Goal: Communication & Community: Answer question/provide support

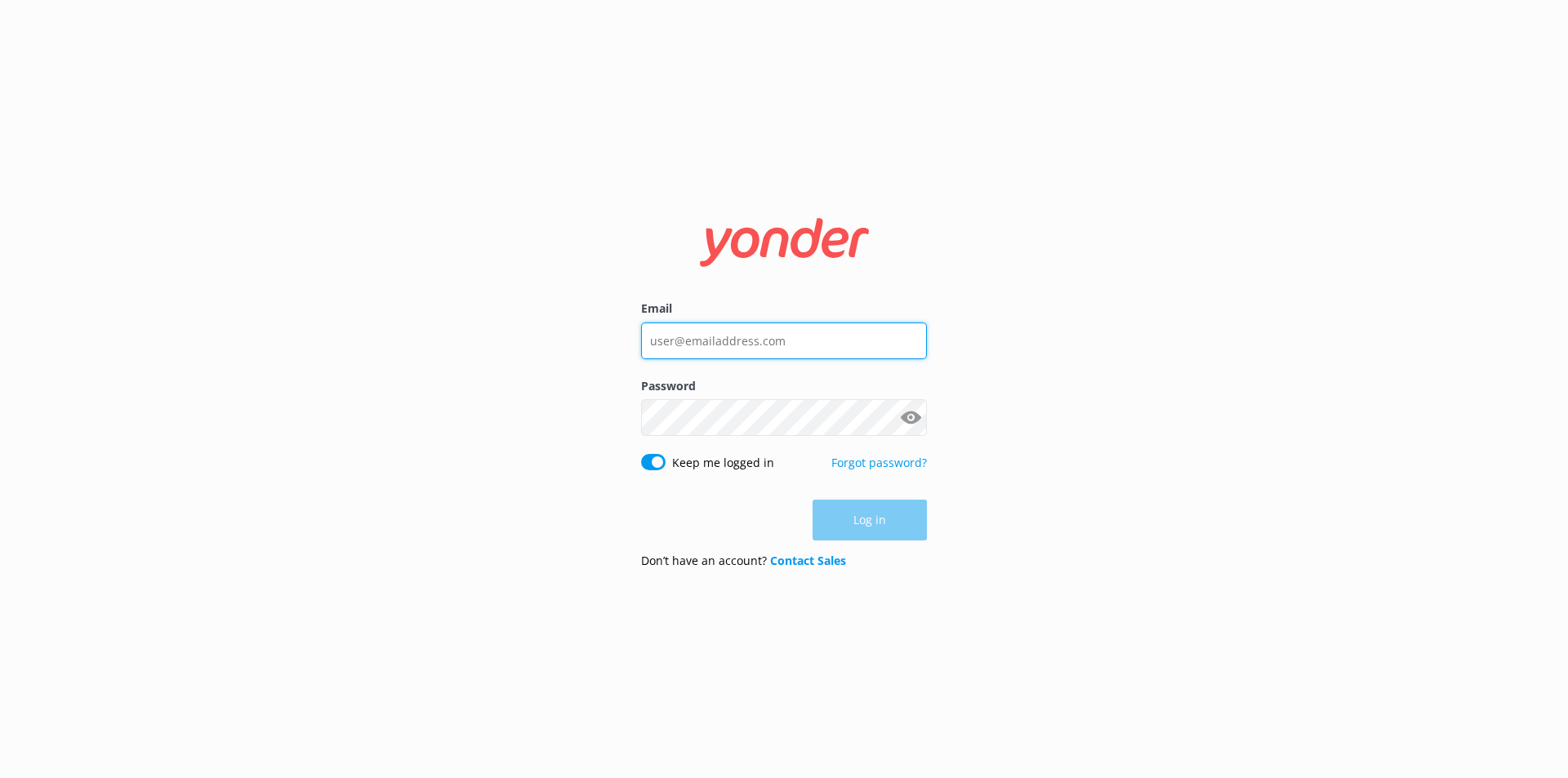
type input "[PERSON_NAME][EMAIL_ADDRESS][PERSON_NAME][DOMAIN_NAME]"
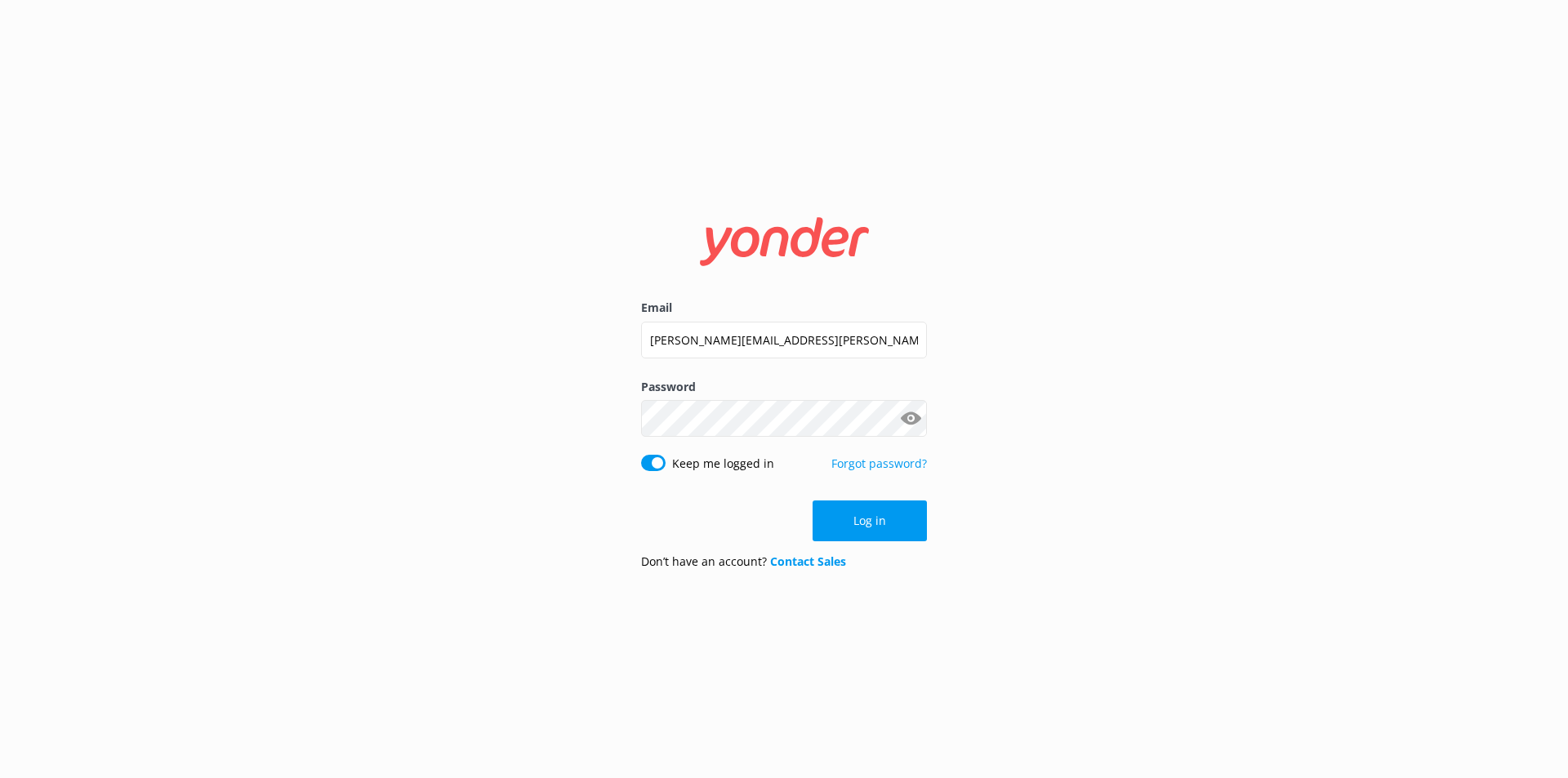
click at [1030, 601] on div "Email [PERSON_NAME][EMAIL_ADDRESS][PERSON_NAME][DOMAIN_NAME] Password Show pass…" at bounding box center [784, 389] width 1568 height 778
click at [868, 504] on button "Log in" at bounding box center [870, 521] width 114 height 41
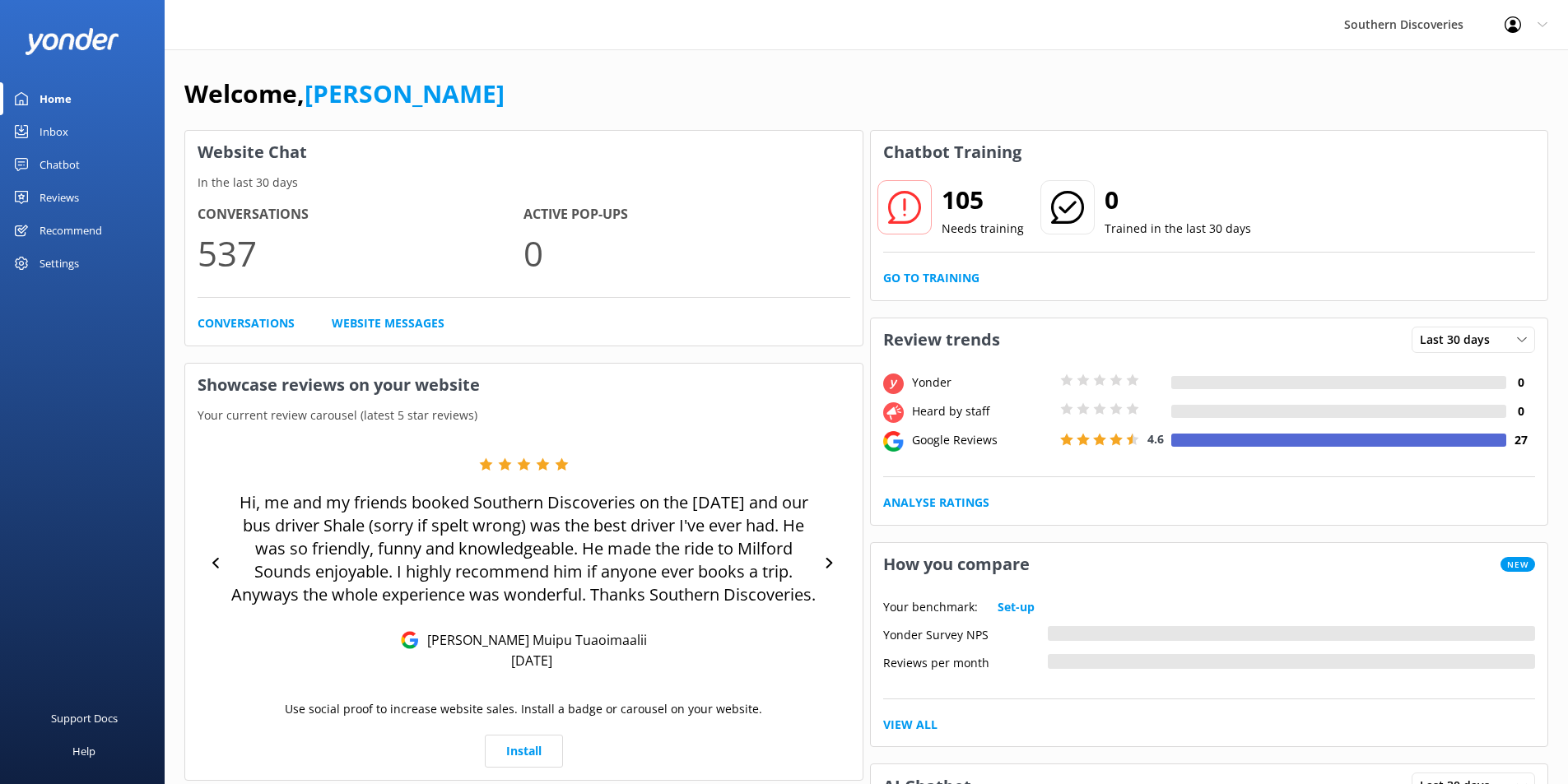
click at [47, 126] on div "Inbox" at bounding box center [54, 131] width 29 height 33
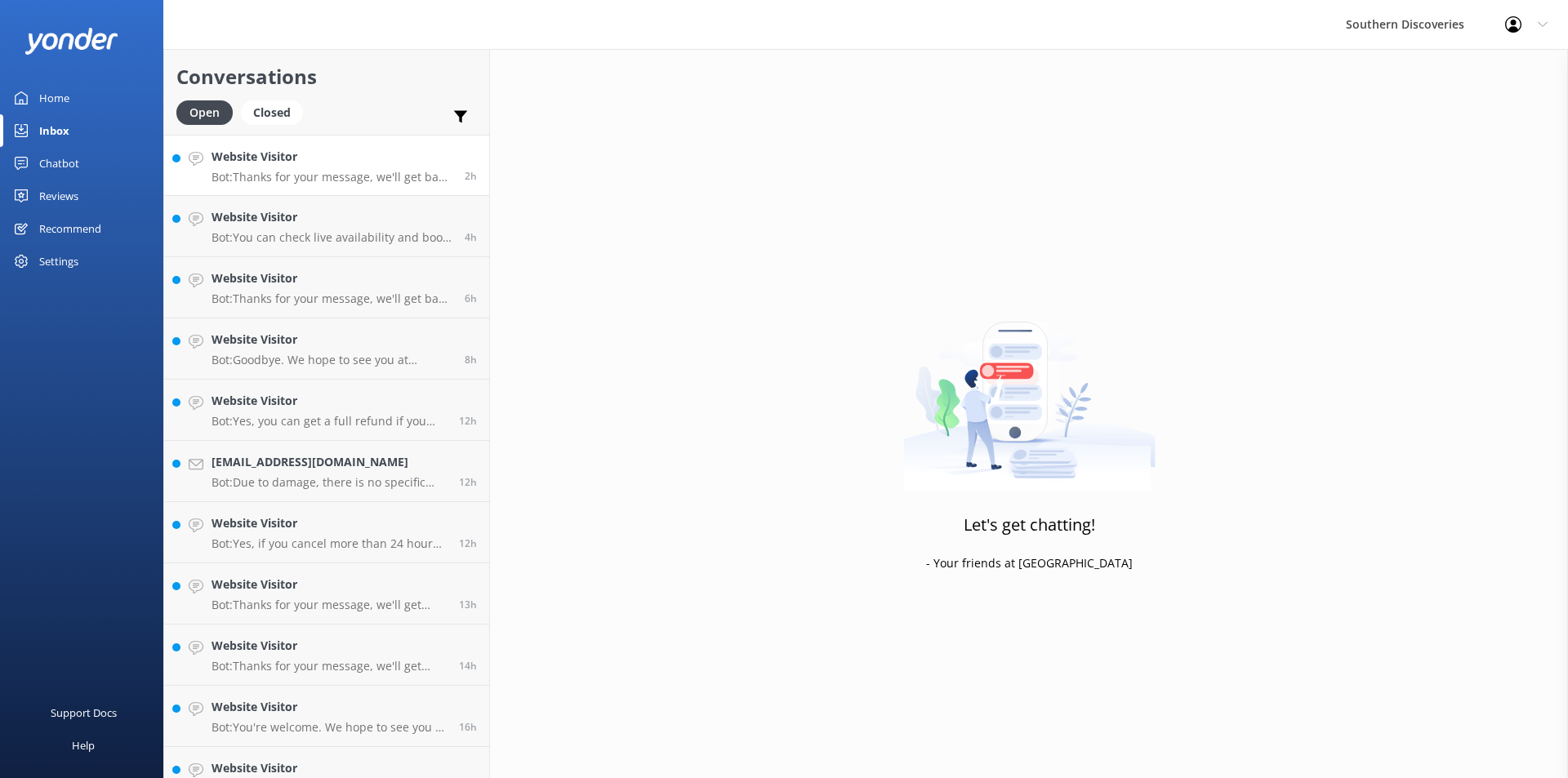
click at [299, 186] on link "Website Visitor Bot: Thanks for your message, we'll get back to you as soon as …" at bounding box center [326, 166] width 325 height 62
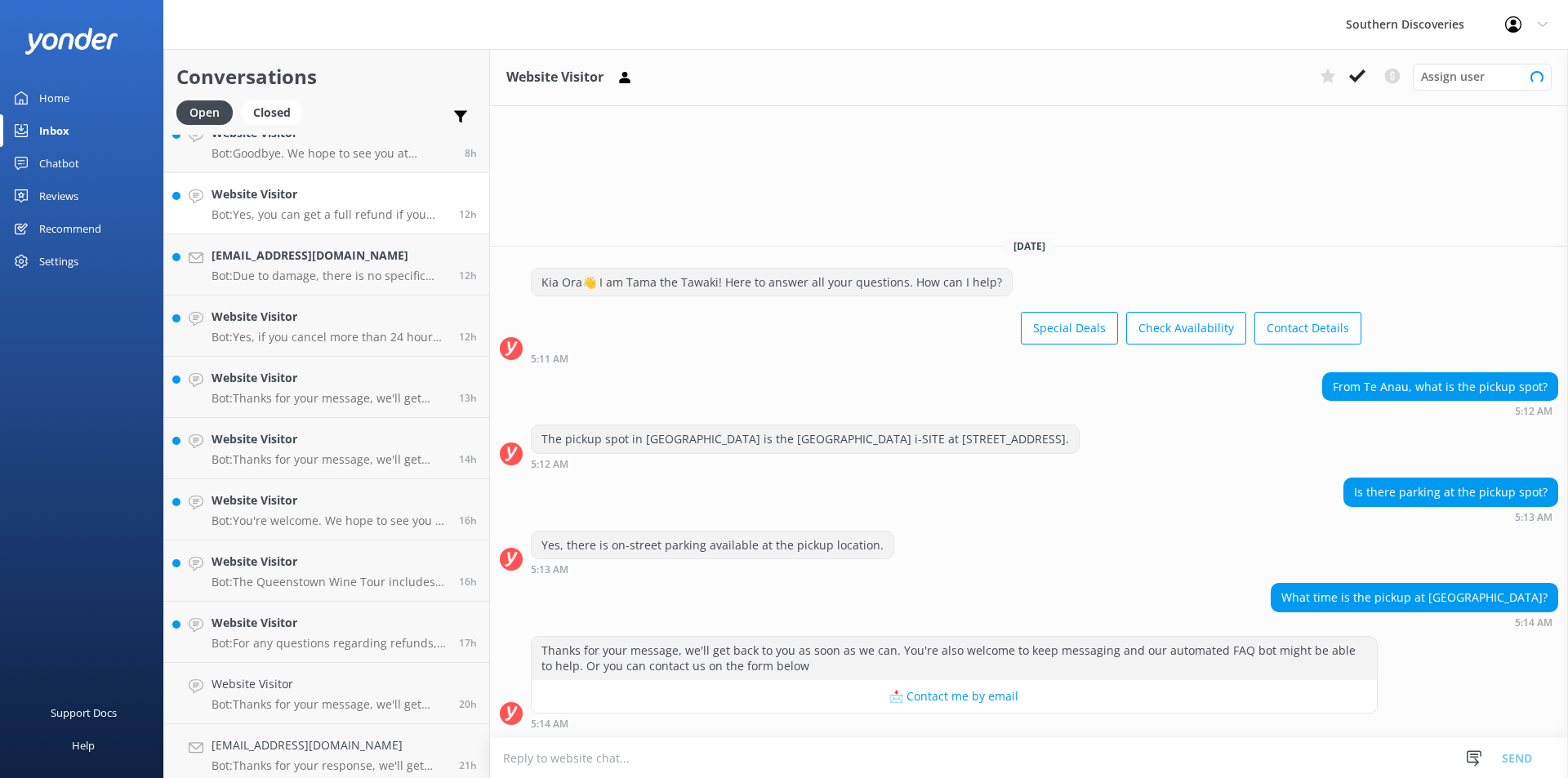
scroll to position [214, 0]
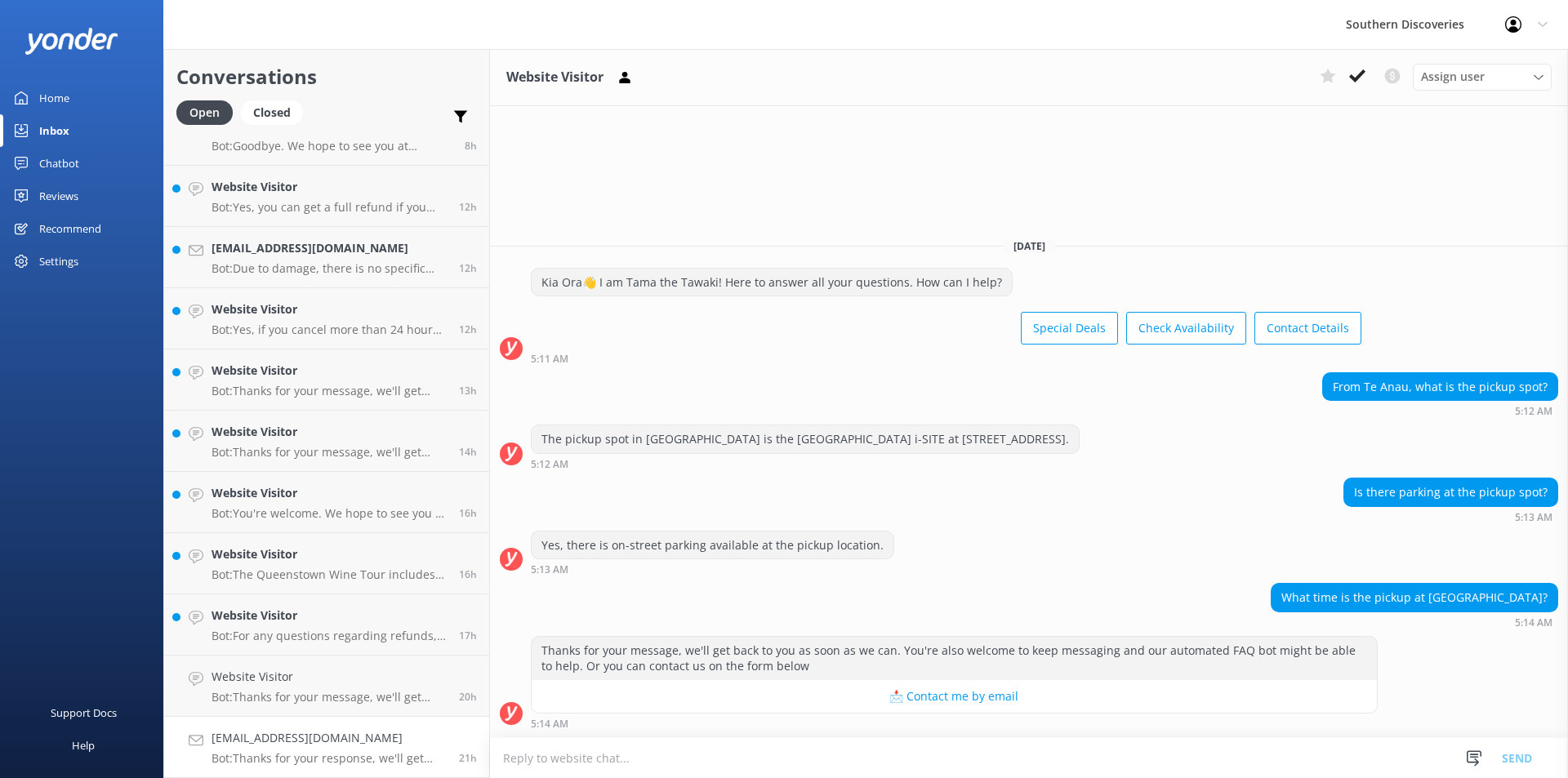
click at [315, 735] on h4 "[EMAIL_ADDRESS][DOMAIN_NAME]" at bounding box center [330, 738] width 236 height 18
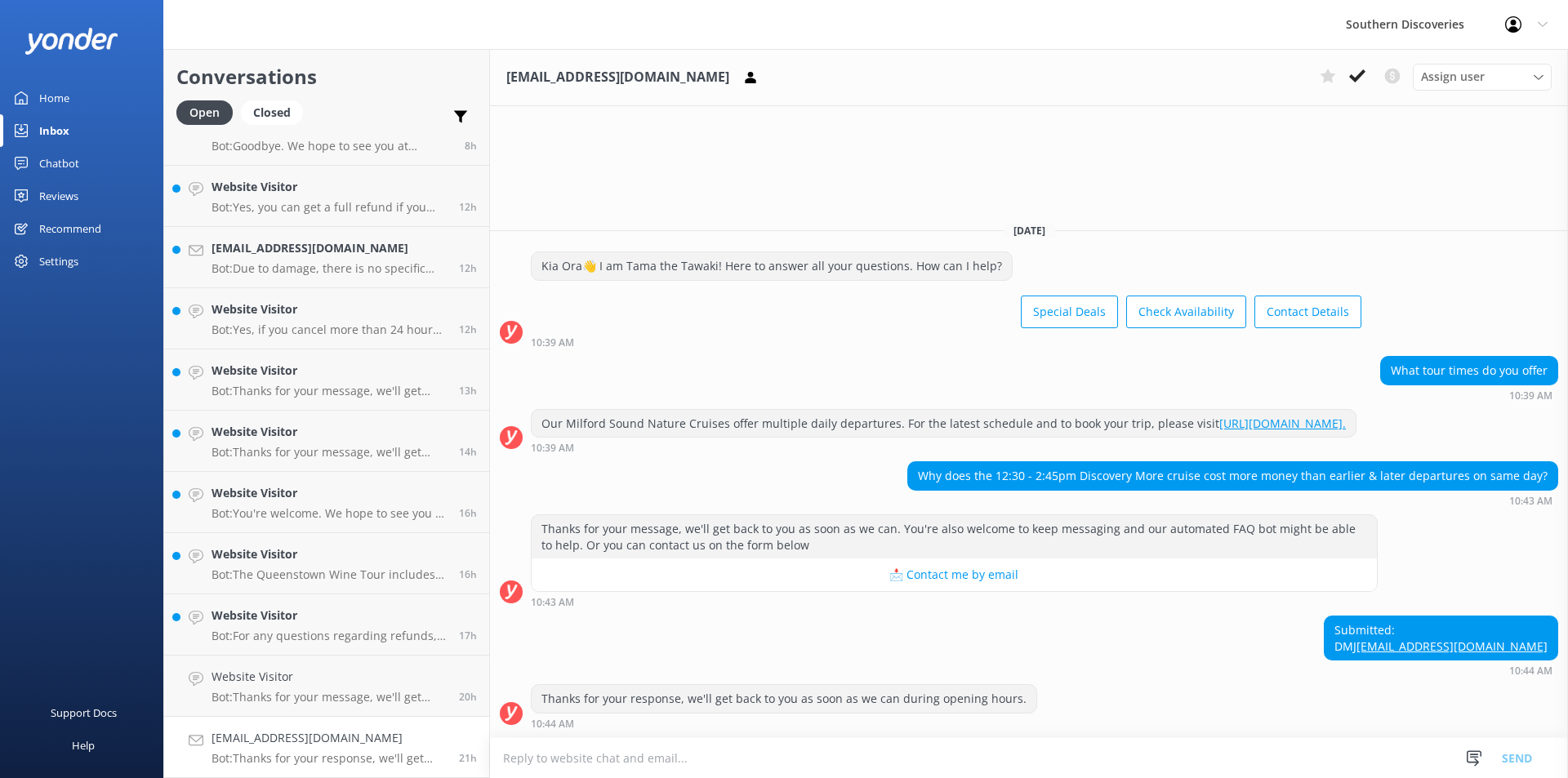
click at [718, 616] on div "Submitted: DMJ [EMAIL_ADDRESS][DOMAIN_NAME] 10:44 AM" at bounding box center [1029, 646] width 1078 height 61
click at [597, 660] on div "Submitted: DMJ [EMAIL_ADDRESS][DOMAIN_NAME] 10:44 AM" at bounding box center [1029, 646] width 1078 height 61
click at [338, 700] on p "Bot: Thanks for your message, we'll get back to you as soon as we can. You're a…" at bounding box center [330, 697] width 236 height 14
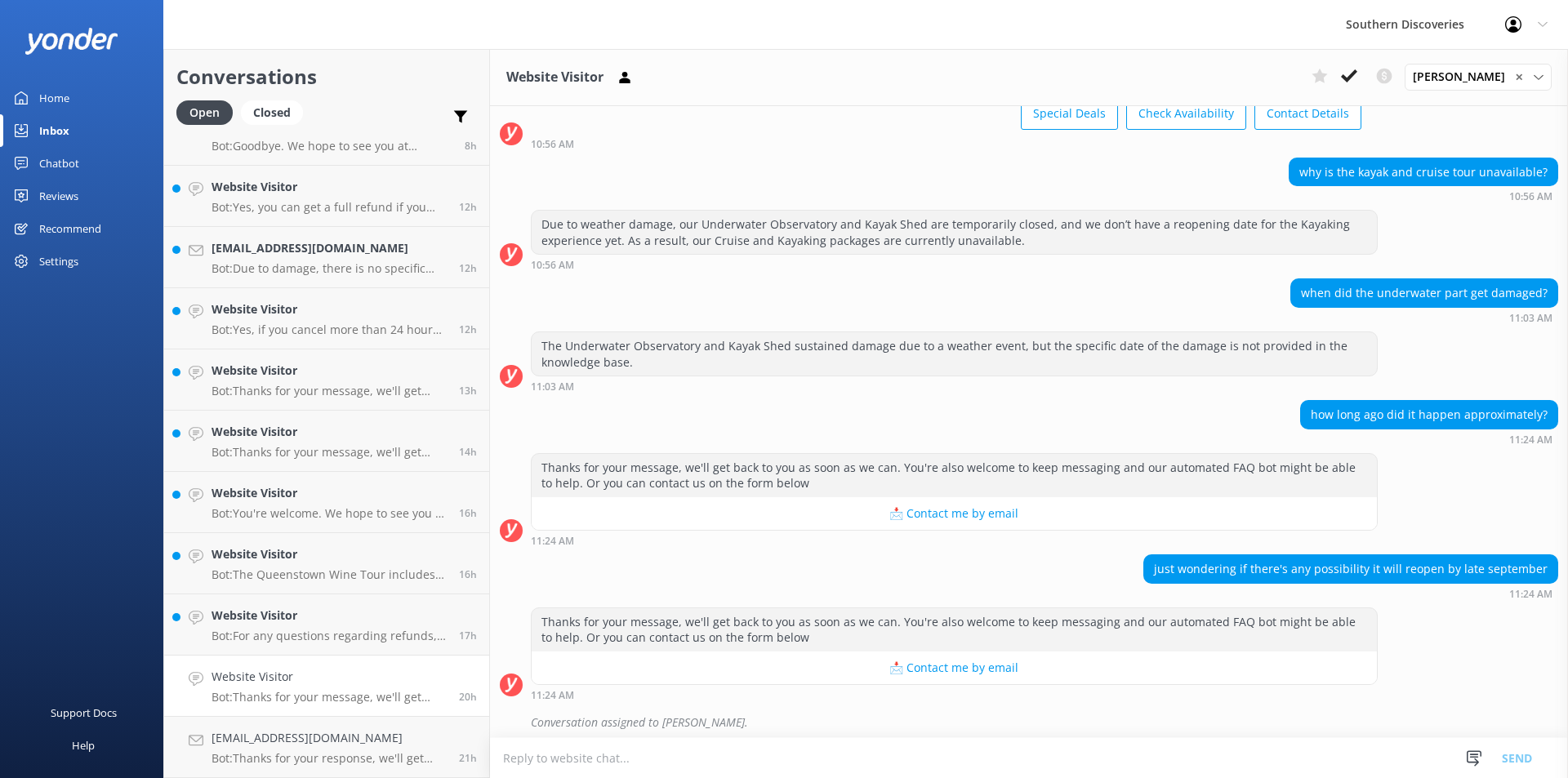
scroll to position [103, 0]
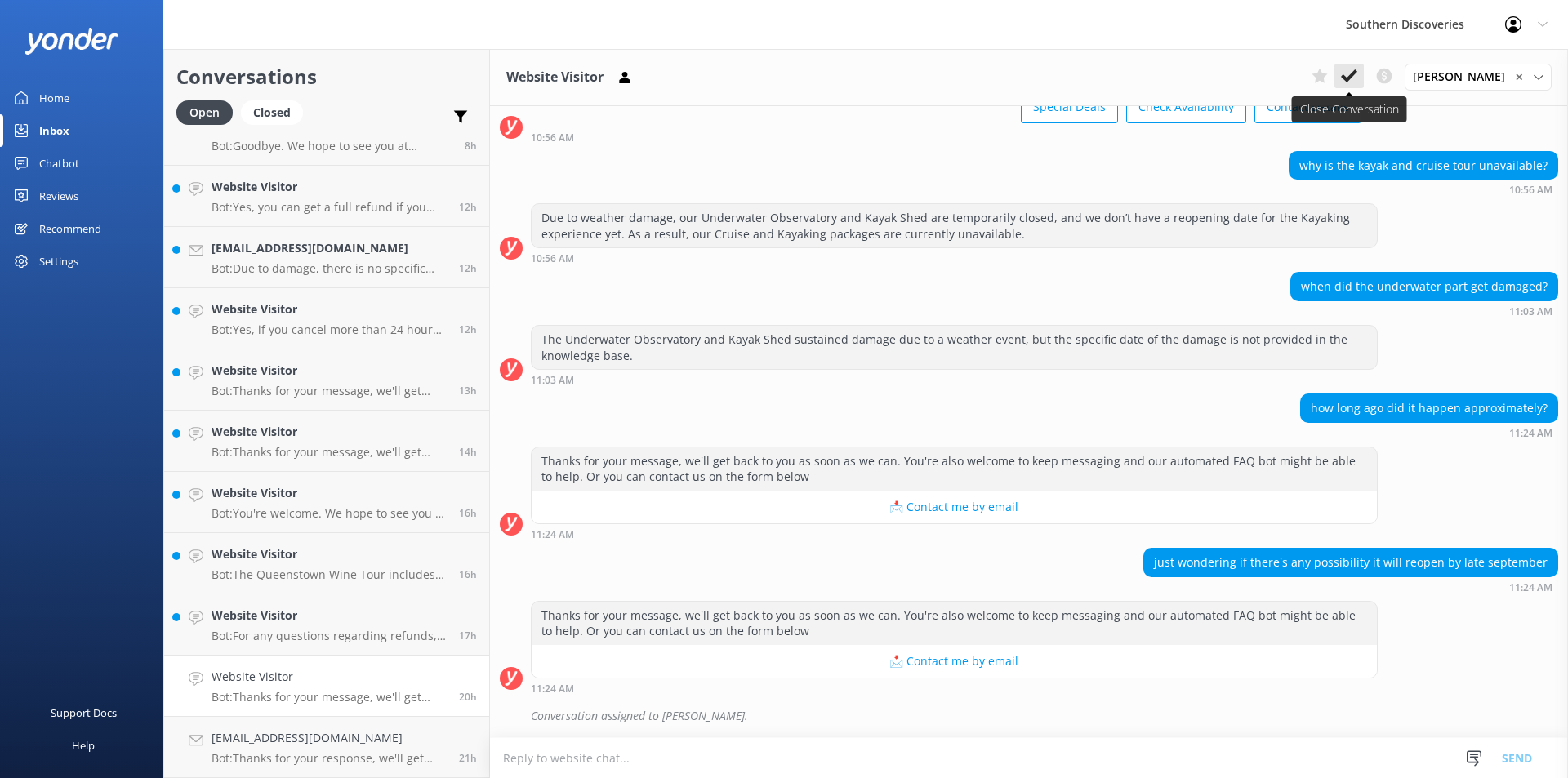
click at [1358, 76] on use at bounding box center [1350, 76] width 16 height 13
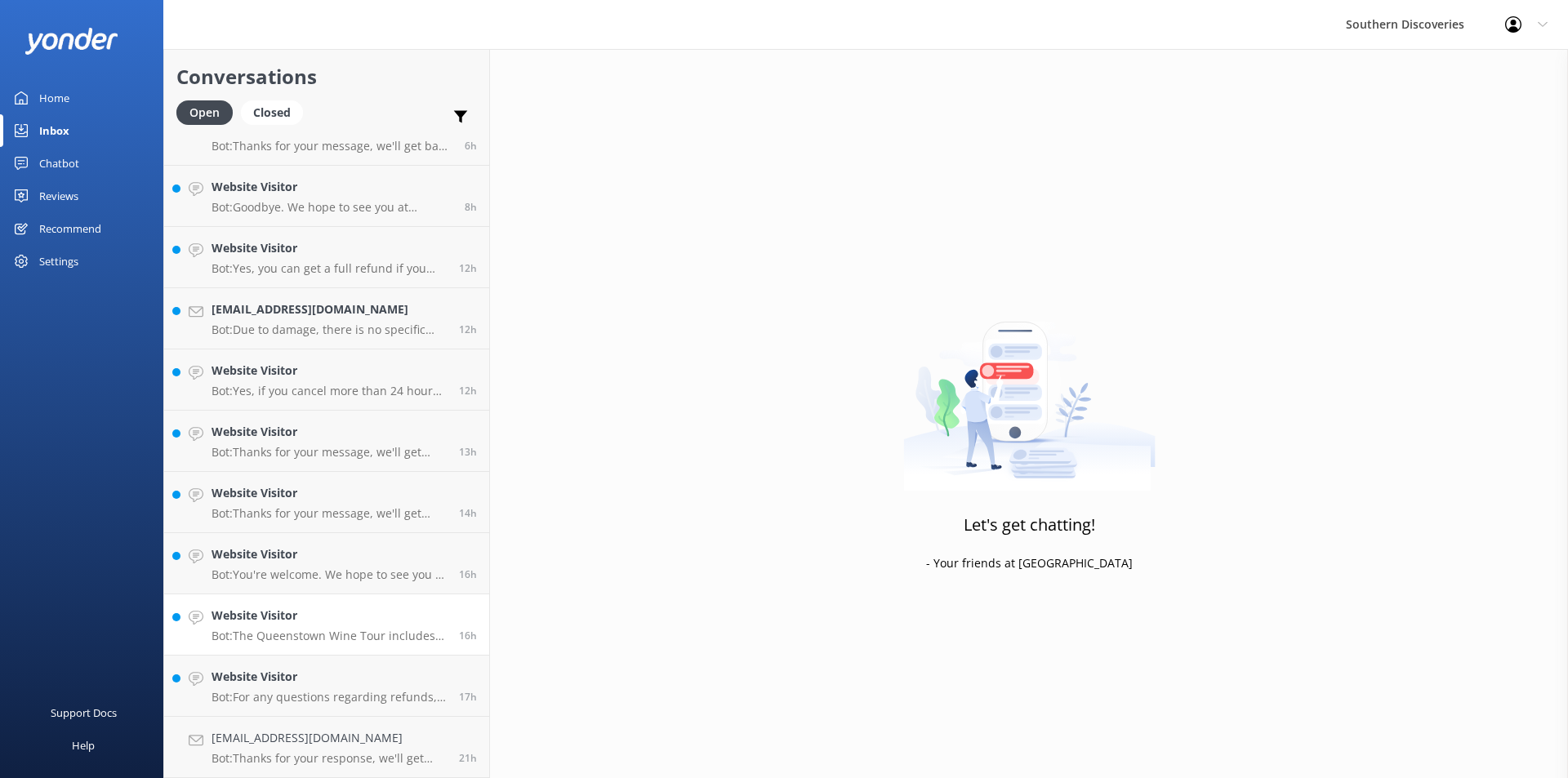
scroll to position [153, 0]
click at [376, 680] on h4 "Website Visitor" at bounding box center [330, 677] width 236 height 18
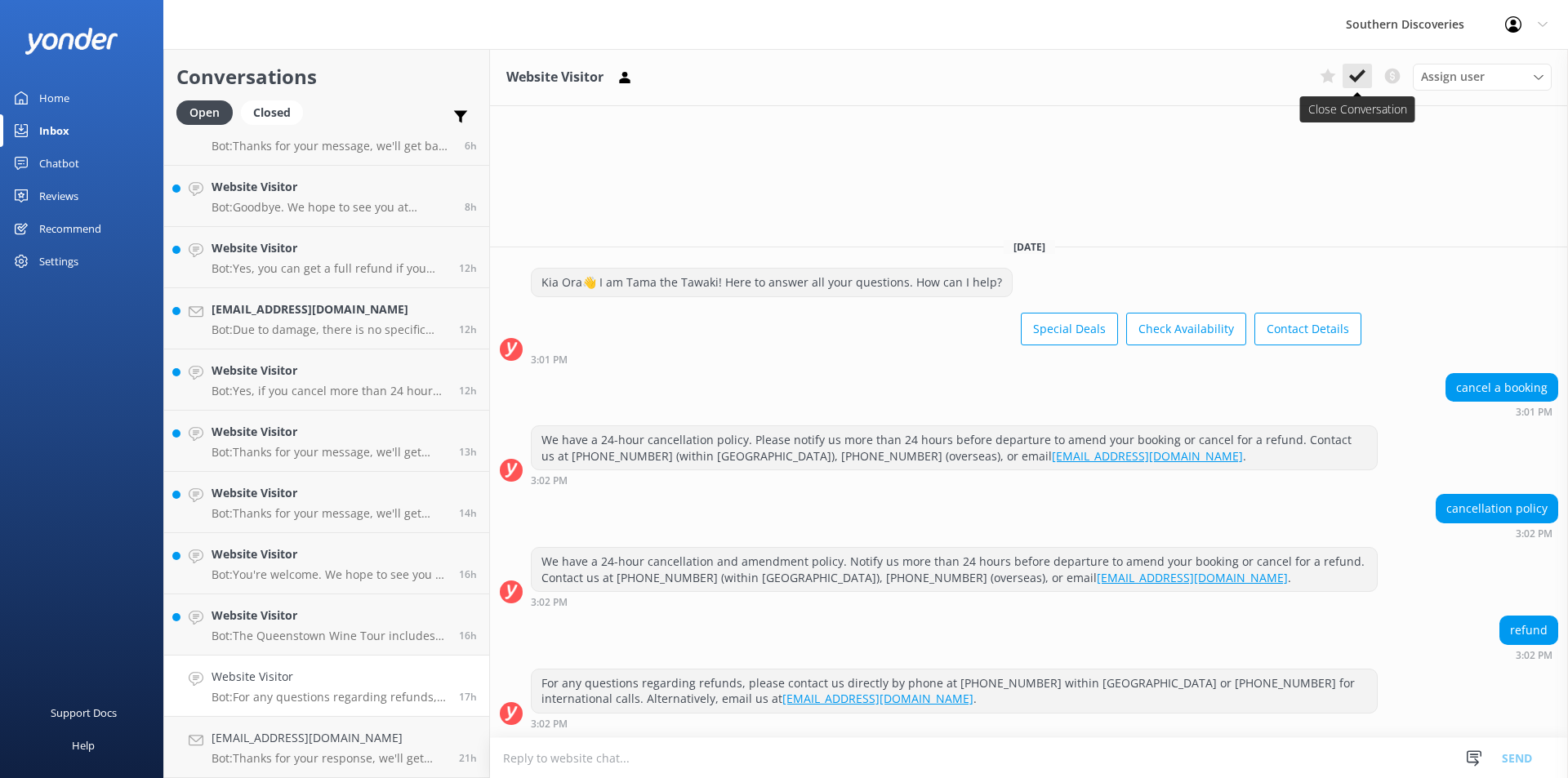
click at [1362, 72] on use at bounding box center [1358, 76] width 16 height 13
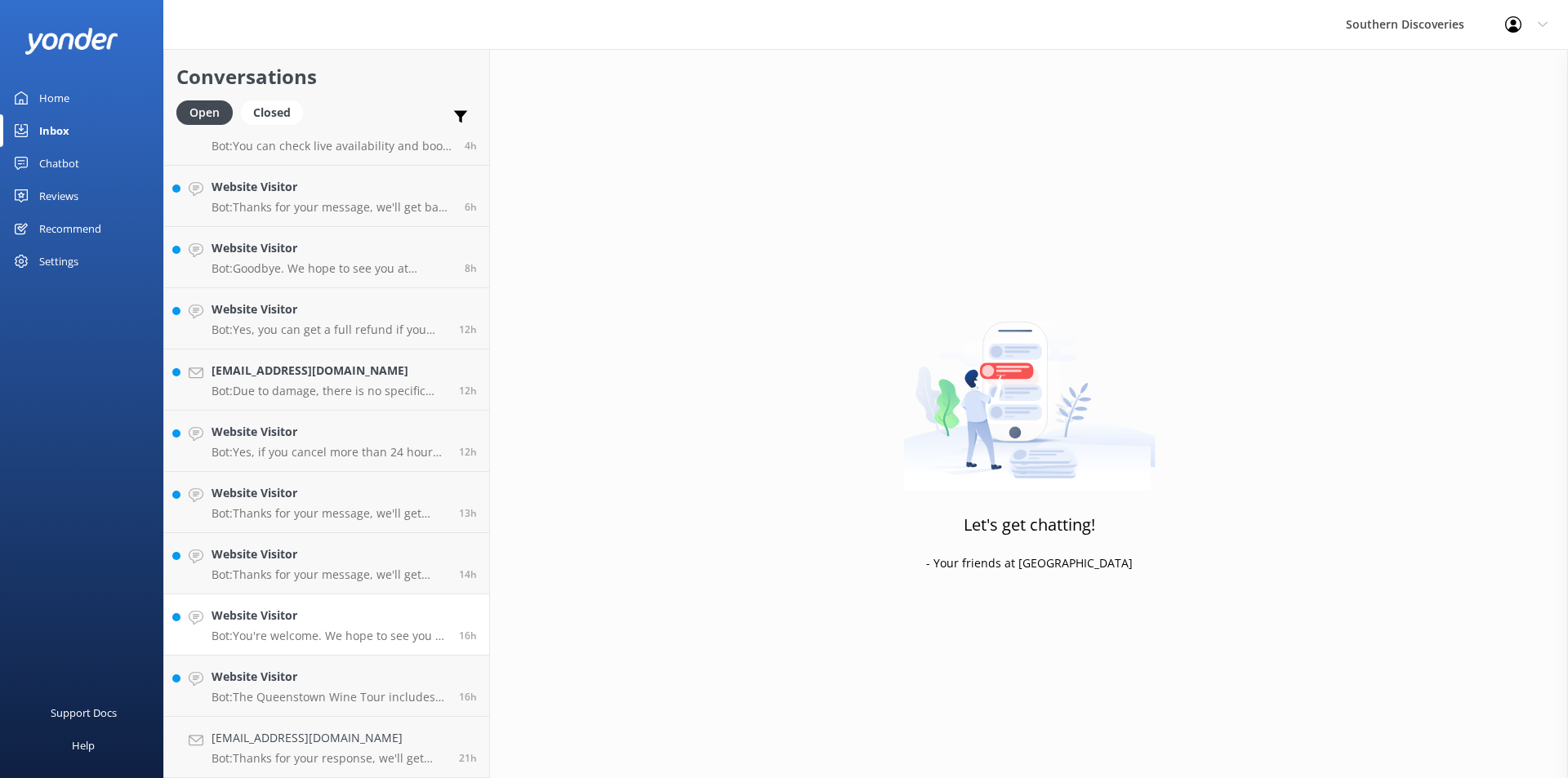
scroll to position [91, 0]
click at [214, 683] on h4 "Website Visitor" at bounding box center [330, 677] width 236 height 18
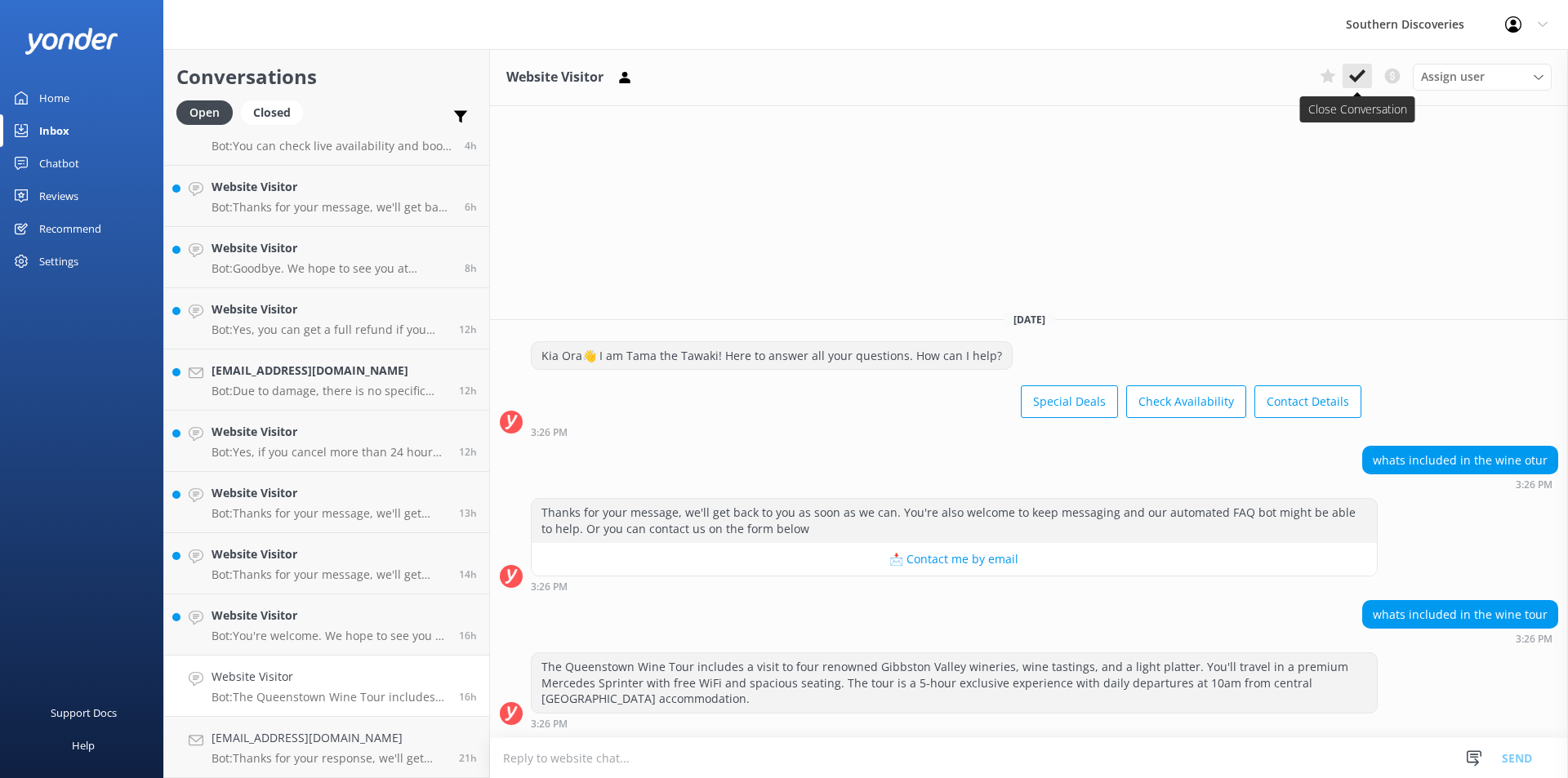
click at [1367, 82] on button at bounding box center [1357, 75] width 29 height 24
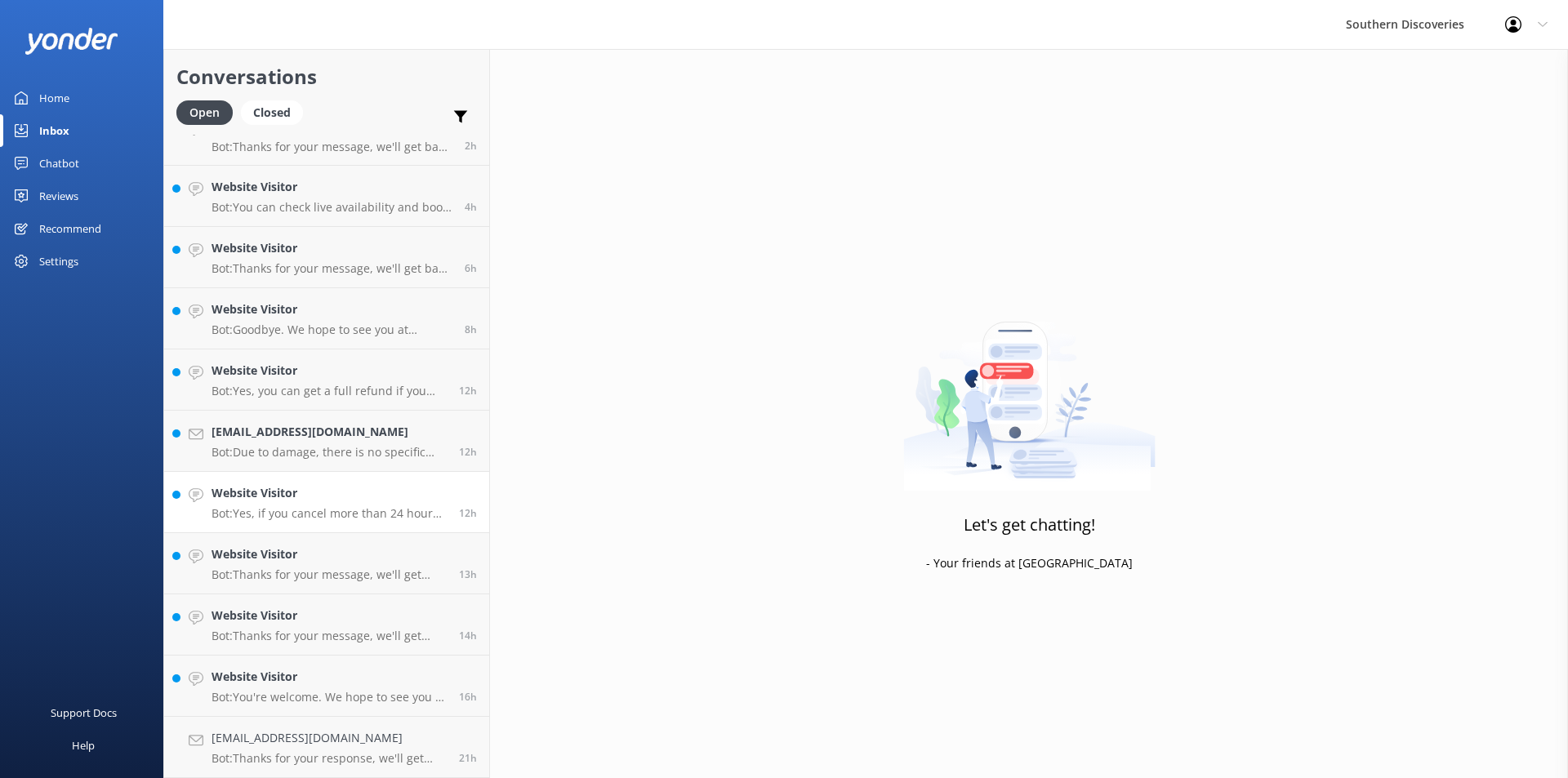
scroll to position [30, 0]
click at [258, 695] on p "Bot: You're welcome. We hope to see you at Southern Discoveries soon!" at bounding box center [330, 697] width 236 height 14
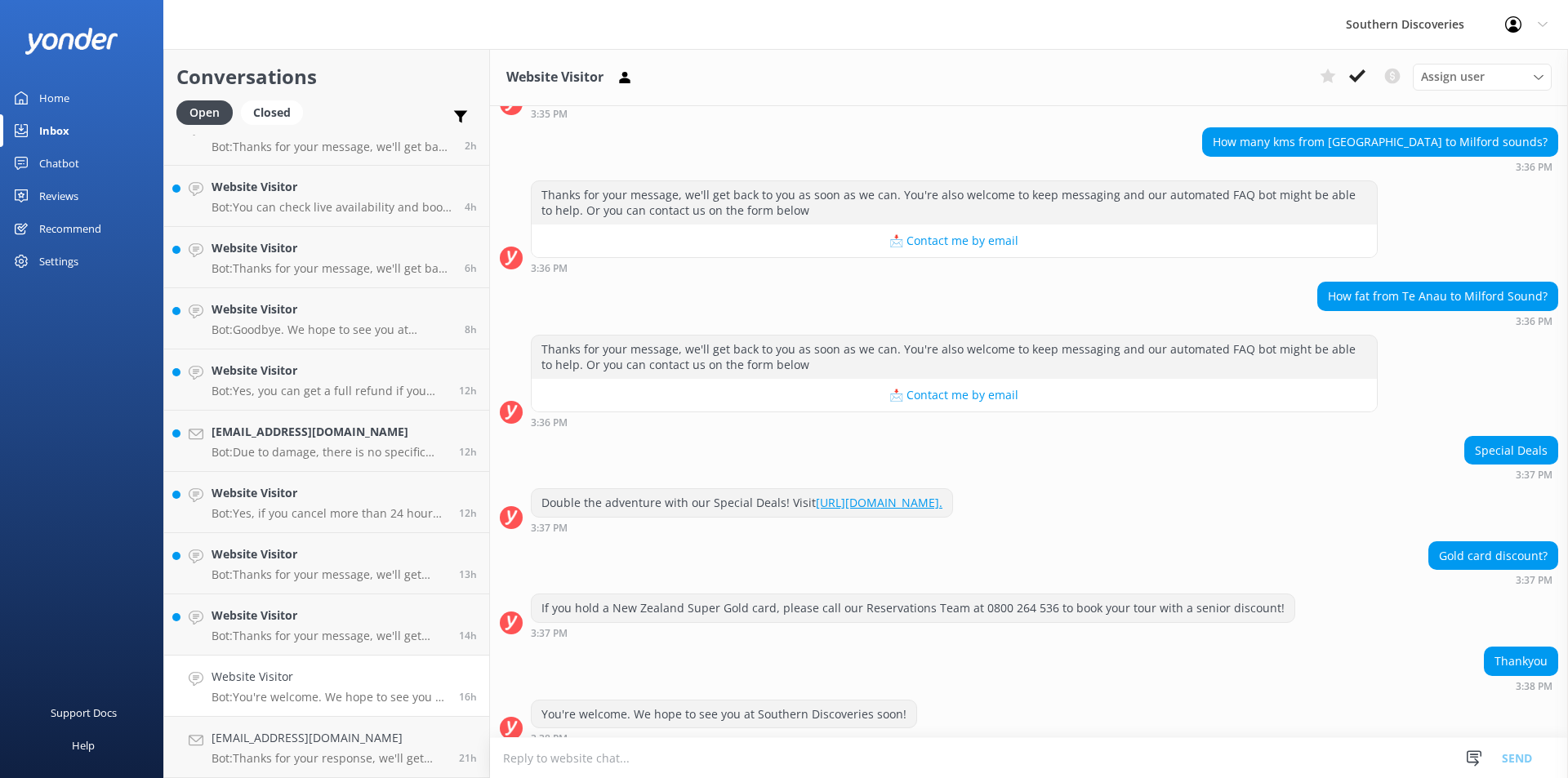
scroll to position [417, 0]
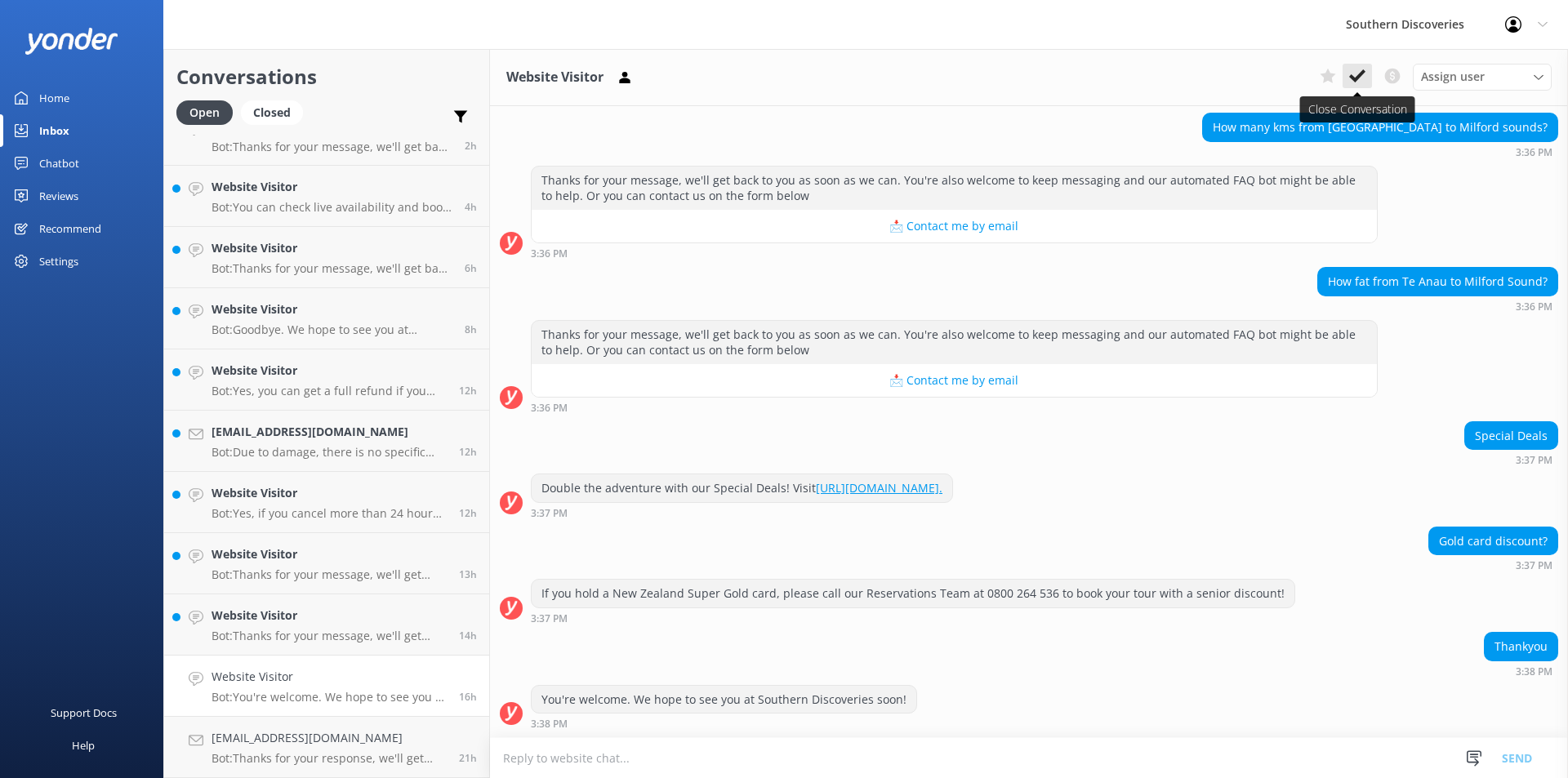
click at [1368, 74] on button at bounding box center [1357, 75] width 29 height 24
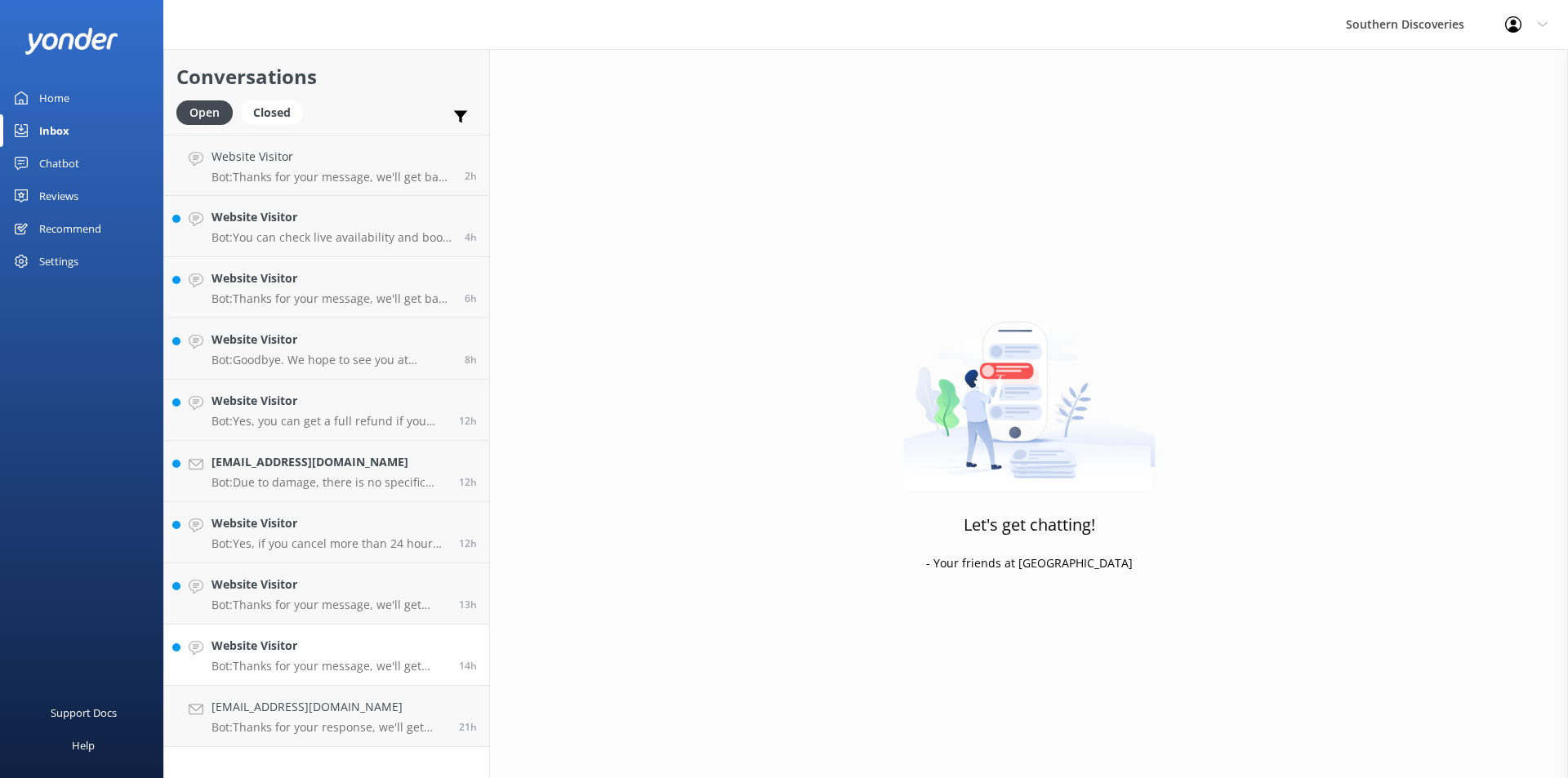
click at [371, 637] on h4 "Website Visitor" at bounding box center [330, 646] width 236 height 18
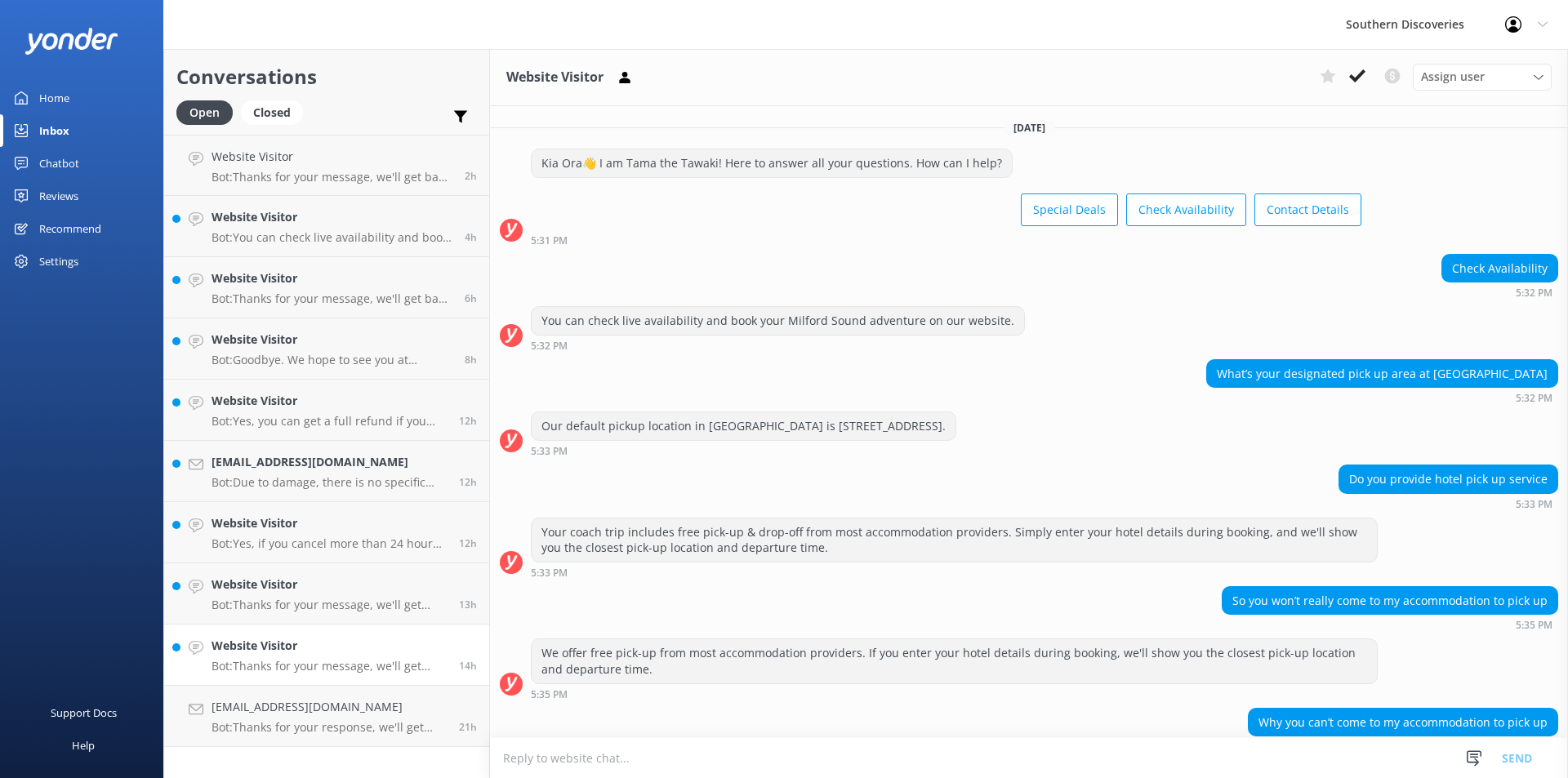
scroll to position [124, 0]
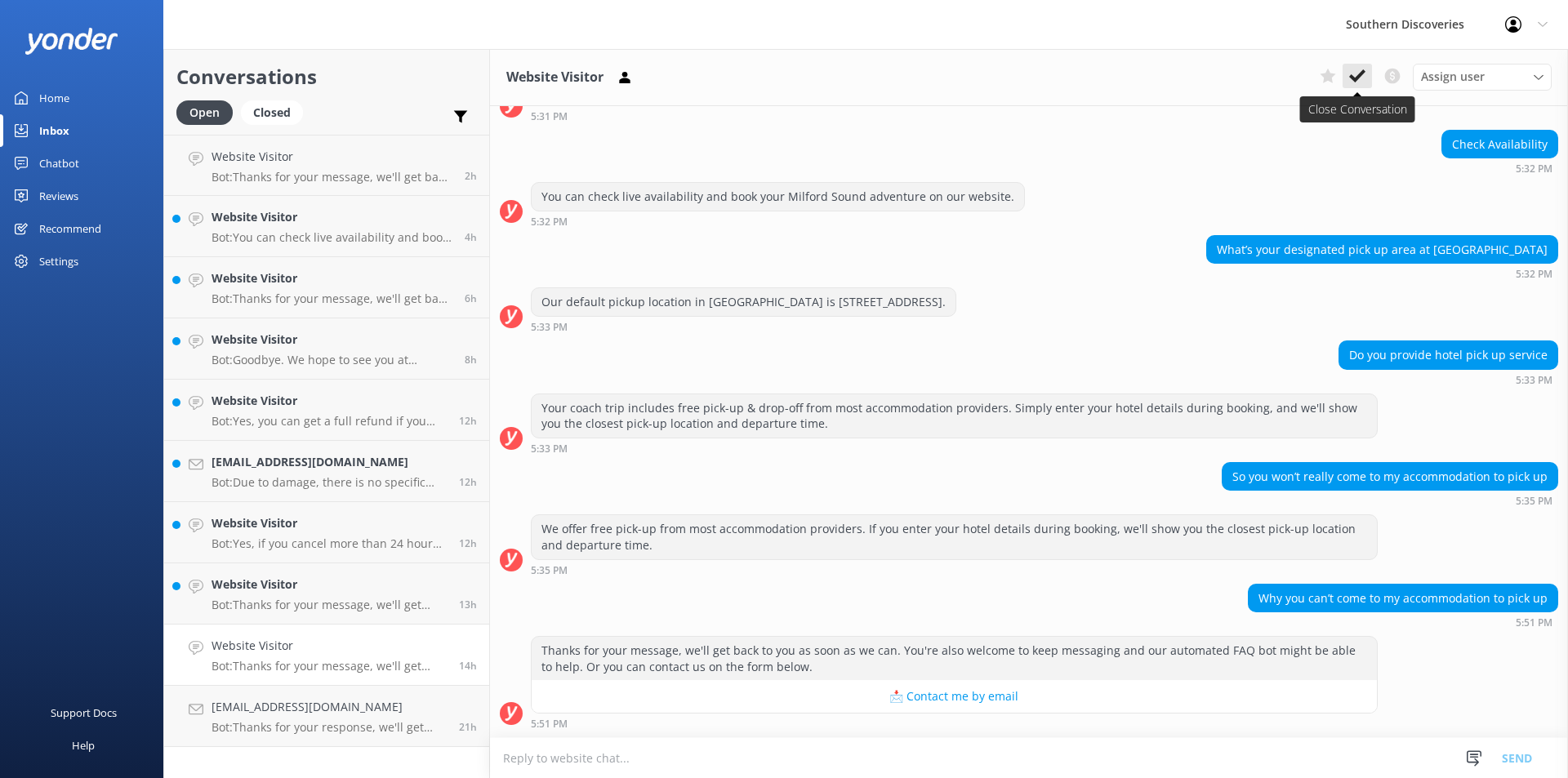
click at [1355, 76] on icon at bounding box center [1358, 76] width 16 height 16
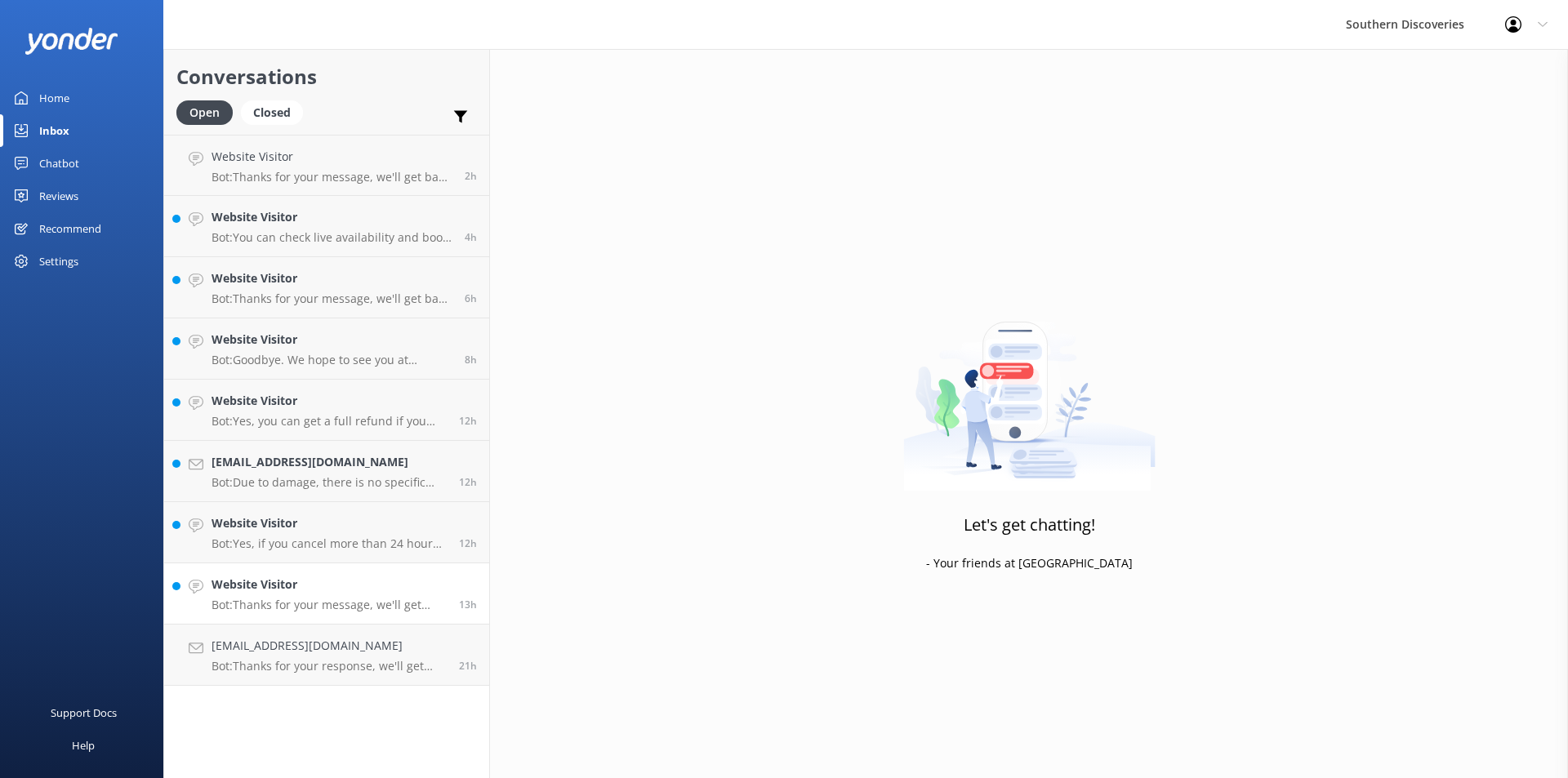
click at [341, 582] on h4 "Website Visitor" at bounding box center [330, 585] width 236 height 18
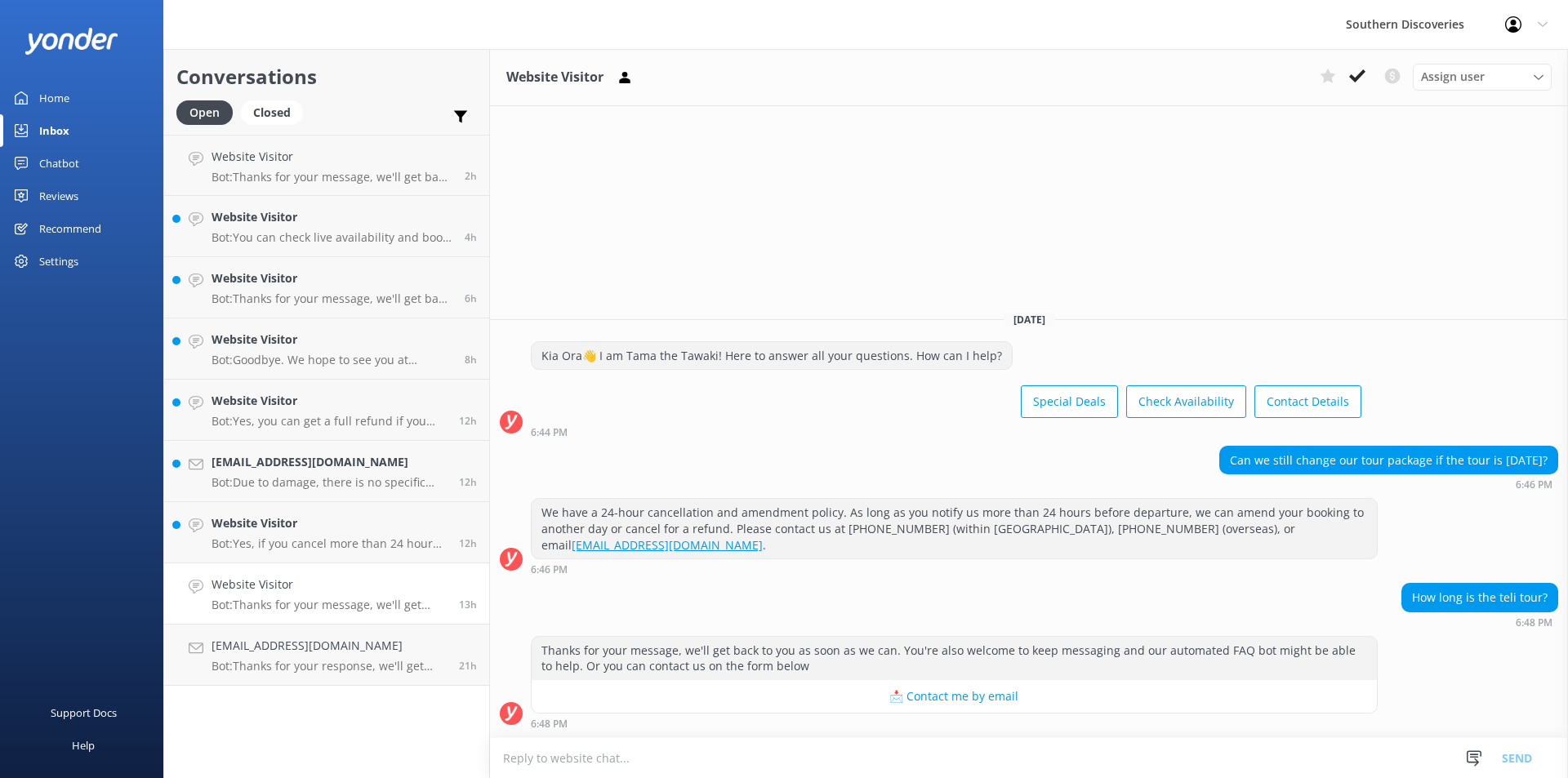
click at [1448, 530] on div "We have a 24-hour cancellation and amendment policy. As long as you notify us m…" at bounding box center [1029, 536] width 1078 height 77
click at [1360, 79] on icon at bounding box center [1358, 76] width 16 height 16
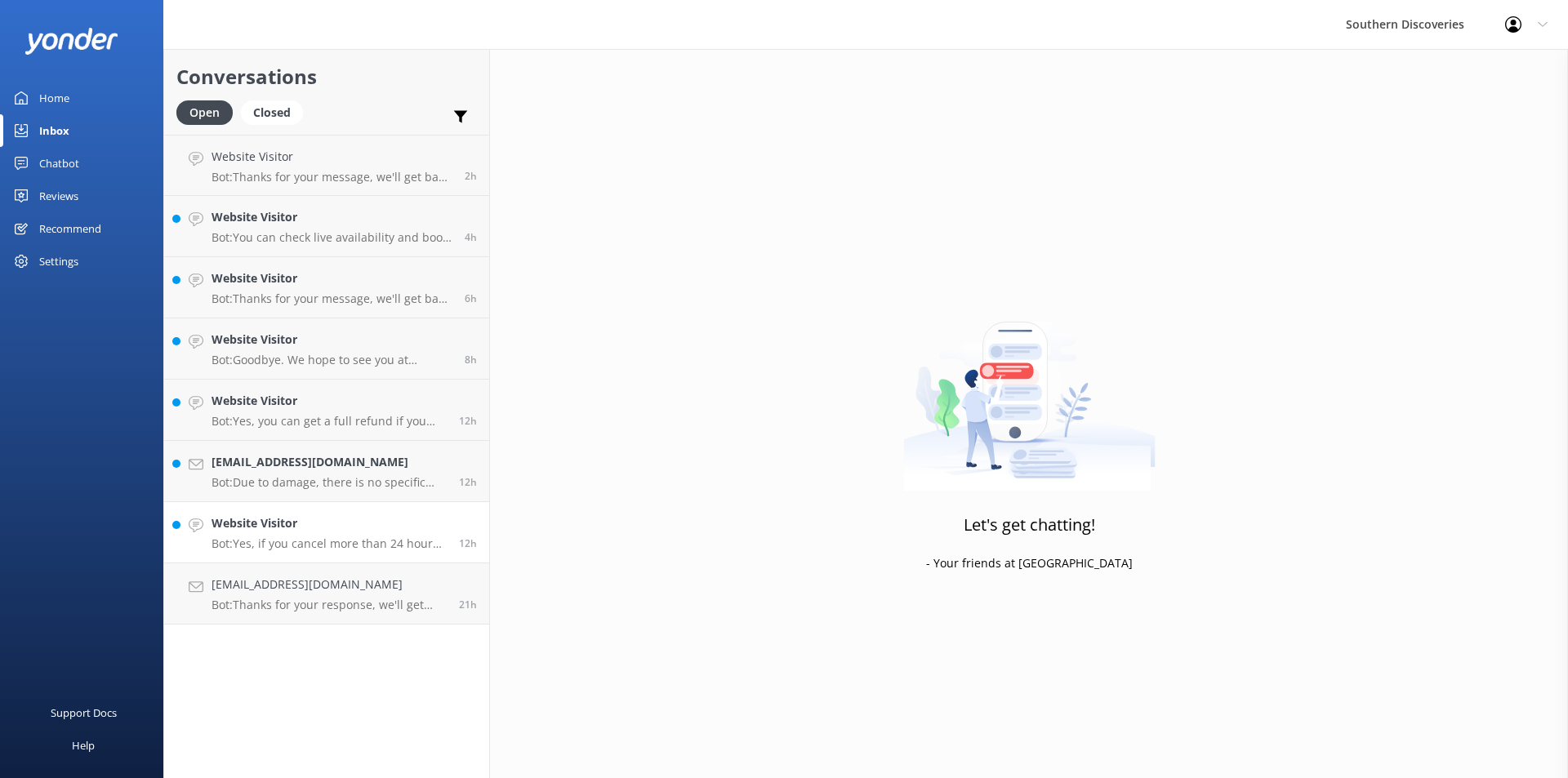
click at [265, 526] on h4 "Website Visitor" at bounding box center [330, 523] width 236 height 18
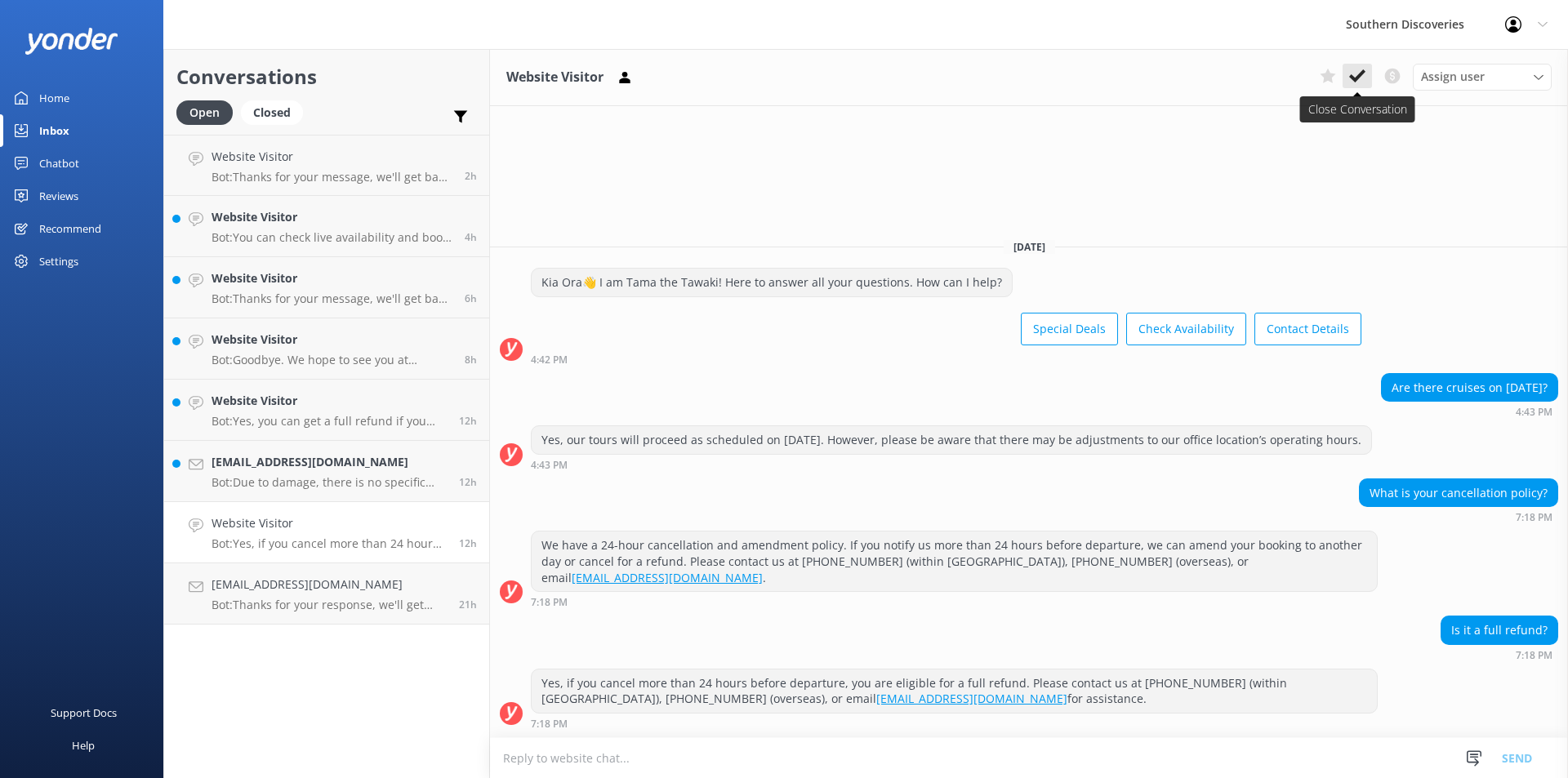
click at [1361, 68] on icon at bounding box center [1358, 76] width 16 height 16
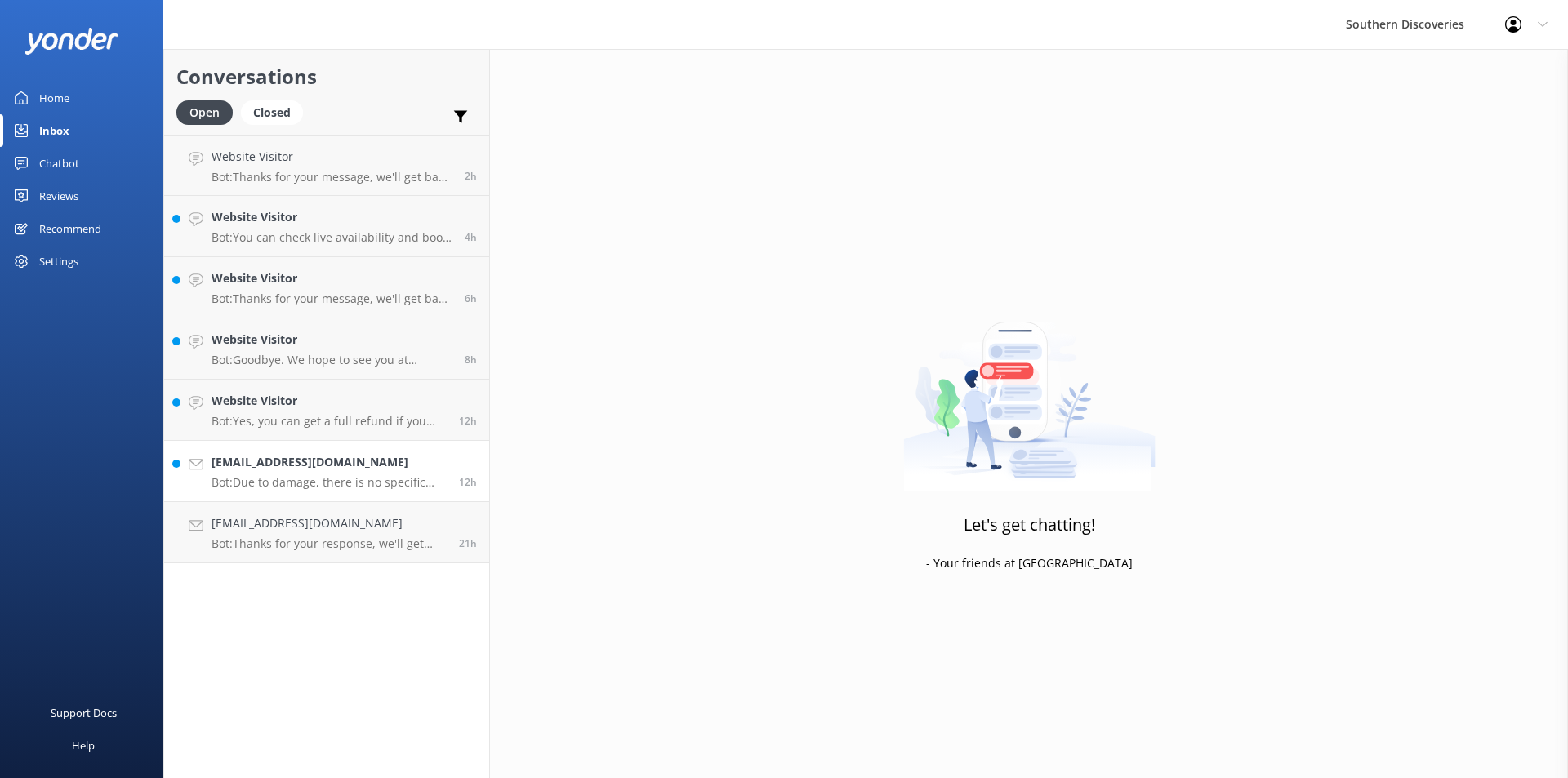
click at [380, 471] on h4 "[EMAIL_ADDRESS][DOMAIN_NAME]" at bounding box center [330, 462] width 236 height 18
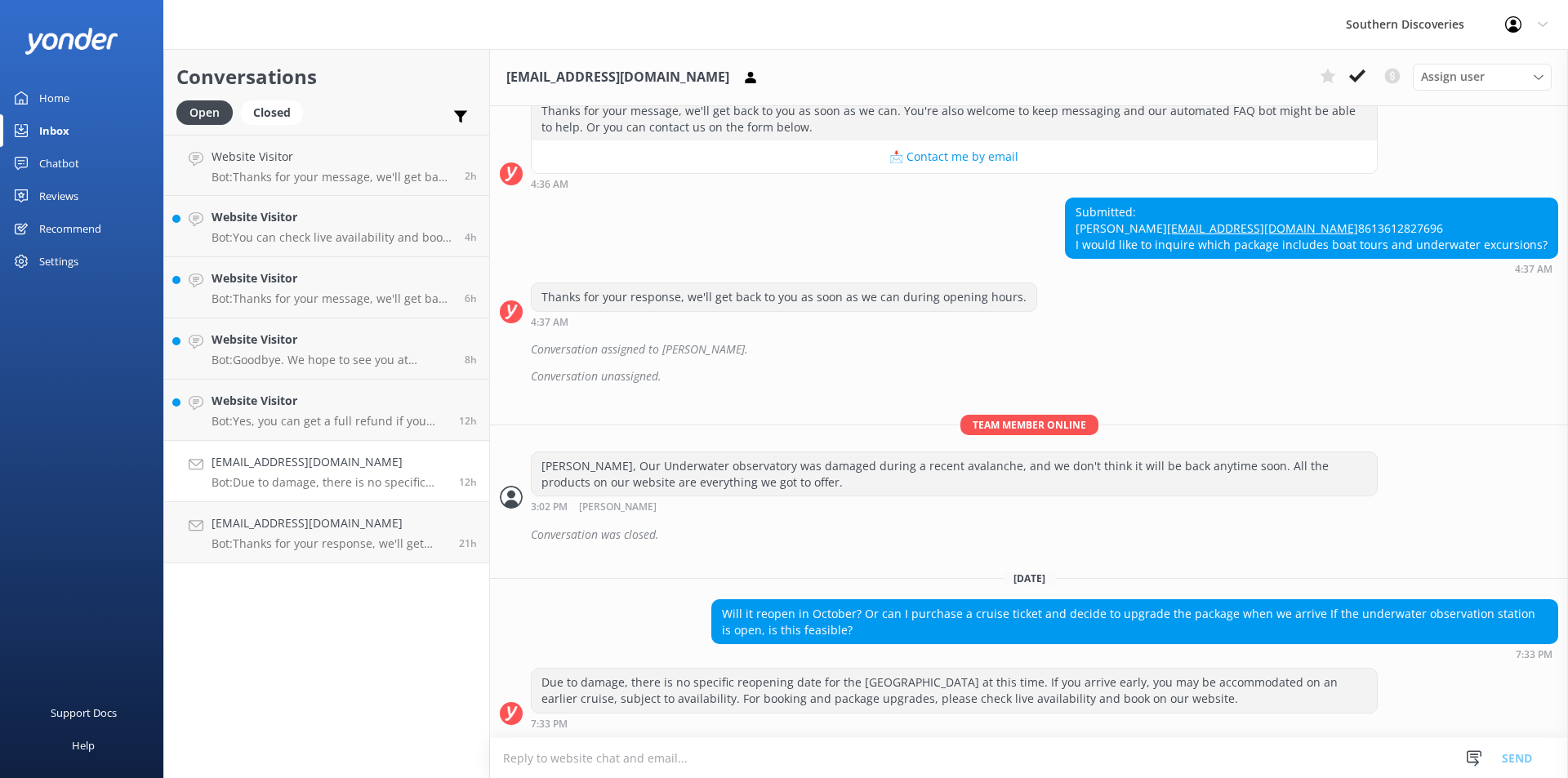
scroll to position [485, 0]
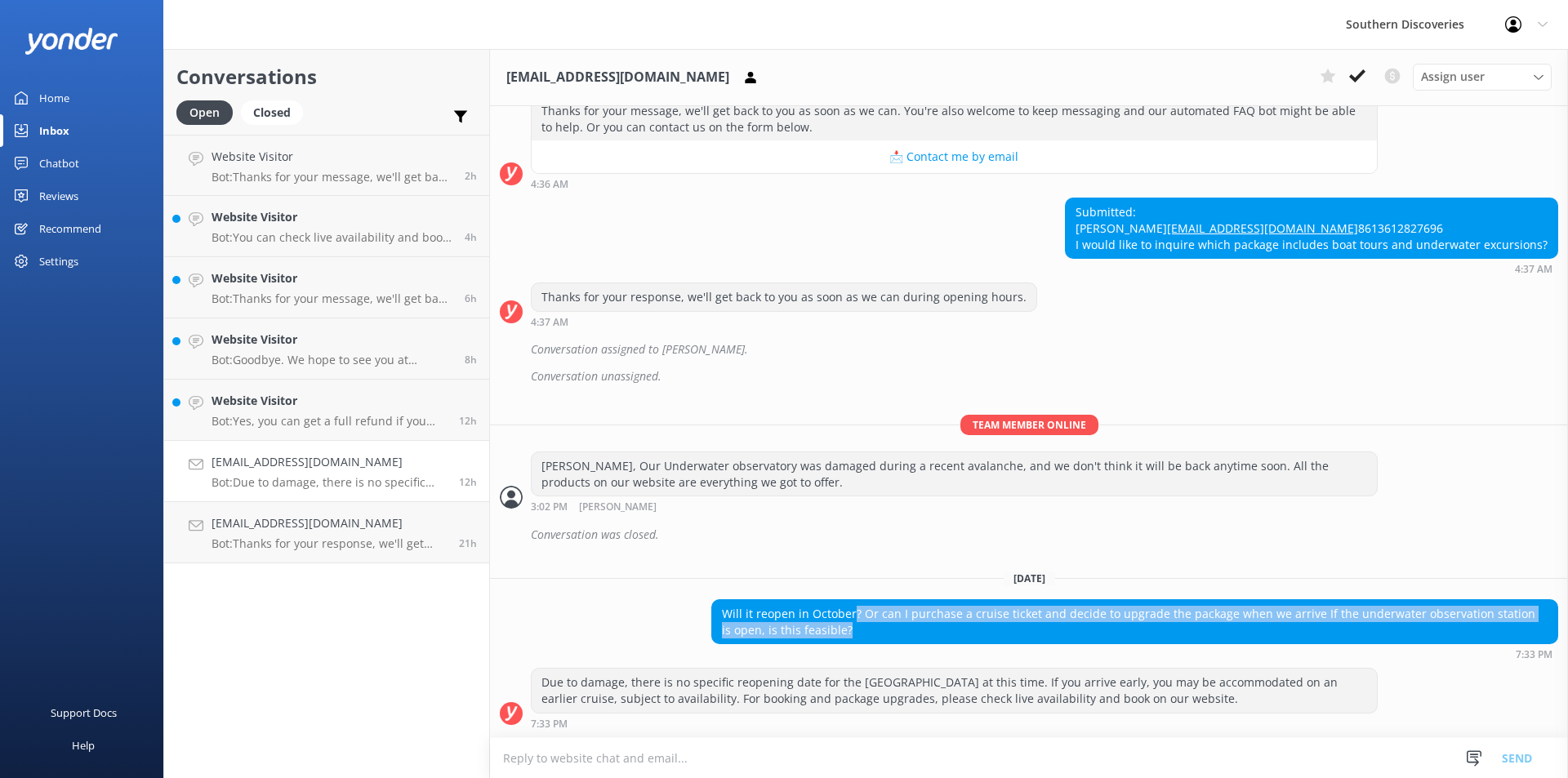
drag, startPoint x: 903, startPoint y: 623, endPoint x: 1099, endPoint y: 639, distance: 196.7
click at [1099, 639] on div "Will it reopen in October? Or can I purchase a cruise ticket and decide to upgr…" at bounding box center [1134, 622] width 845 height 43
click at [643, 629] on div "Will it reopen in October? Or can I purchase a cruise ticket and decide to upgr…" at bounding box center [1029, 629] width 1078 height 61
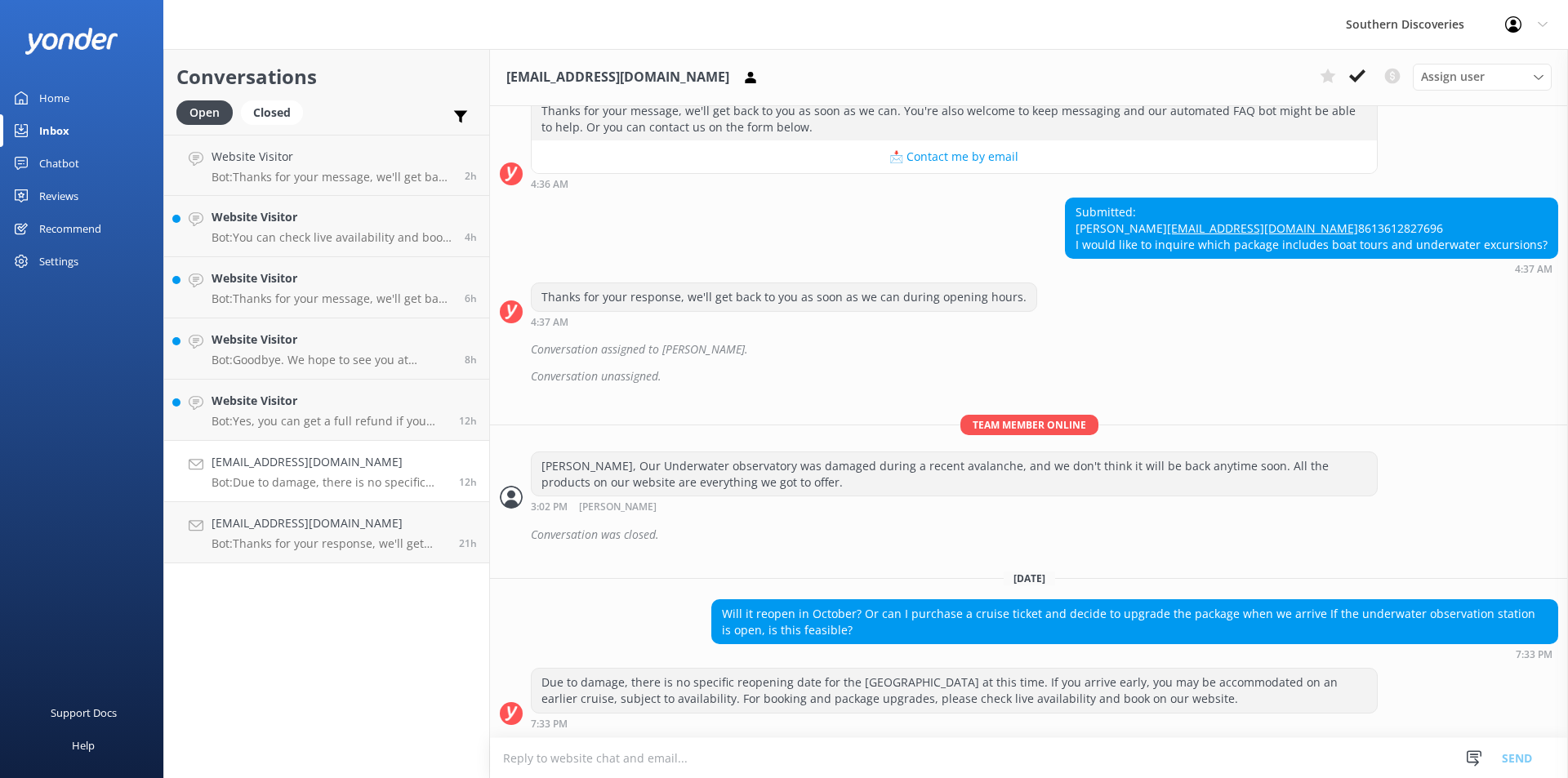
click at [594, 628] on div "Will it reopen in October? Or can I purchase a cruise ticket and decide to upgr…" at bounding box center [1029, 629] width 1078 height 61
click at [597, 627] on div "Will it reopen in October? Or can I purchase a cruise ticket and decide to upgr…" at bounding box center [1029, 629] width 1078 height 61
click at [719, 400] on div "[DATE] Kia Ora👋 I am Tama the Tawaki! Here to answer all your questions. How ca…" at bounding box center [1029, 203] width 1078 height 1068
click at [1359, 74] on use at bounding box center [1358, 76] width 16 height 13
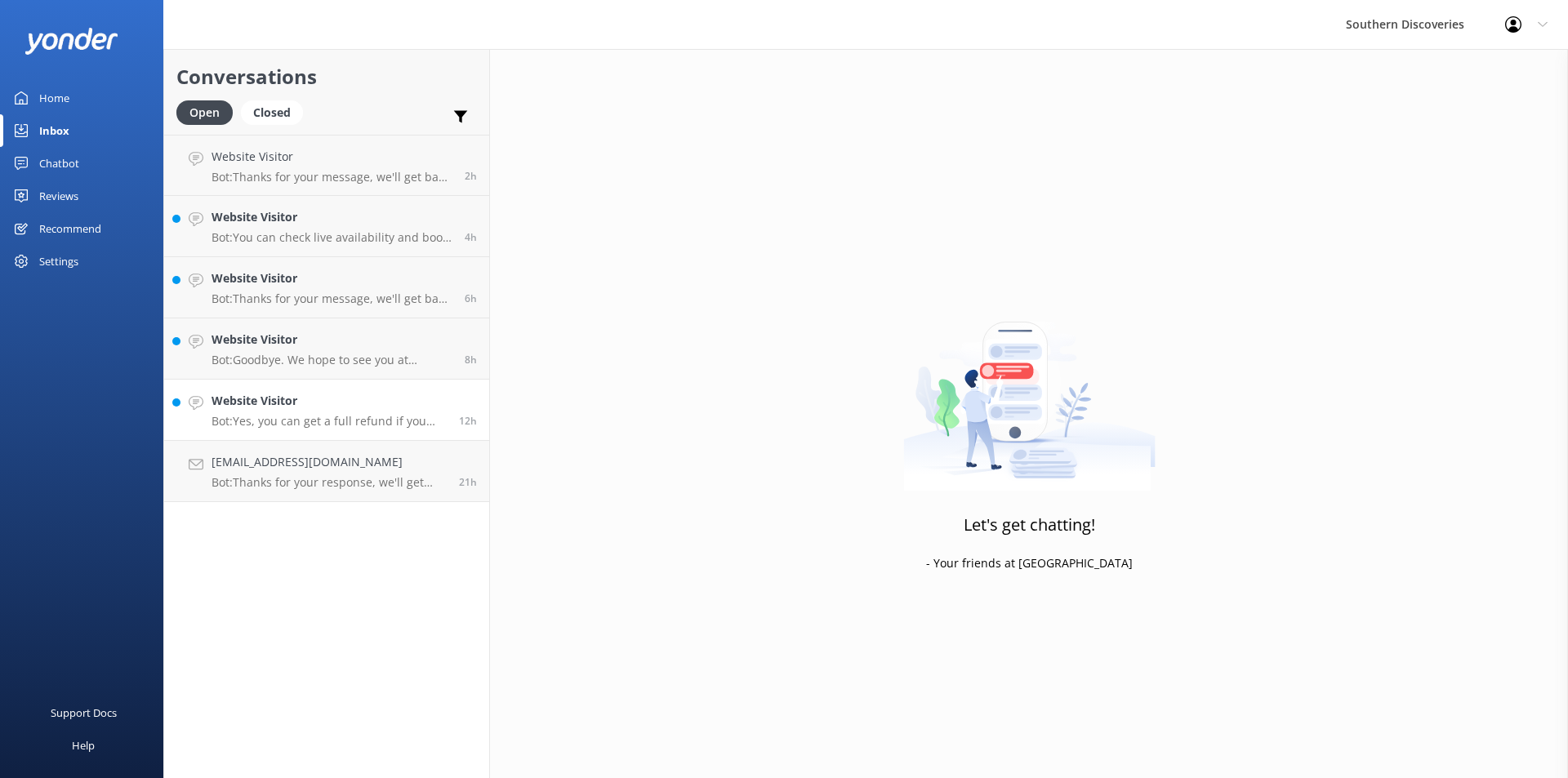
click at [328, 412] on div "Website Visitor Bot: Yes, you can get a full refund if you notify us more than …" at bounding box center [330, 410] width 236 height 36
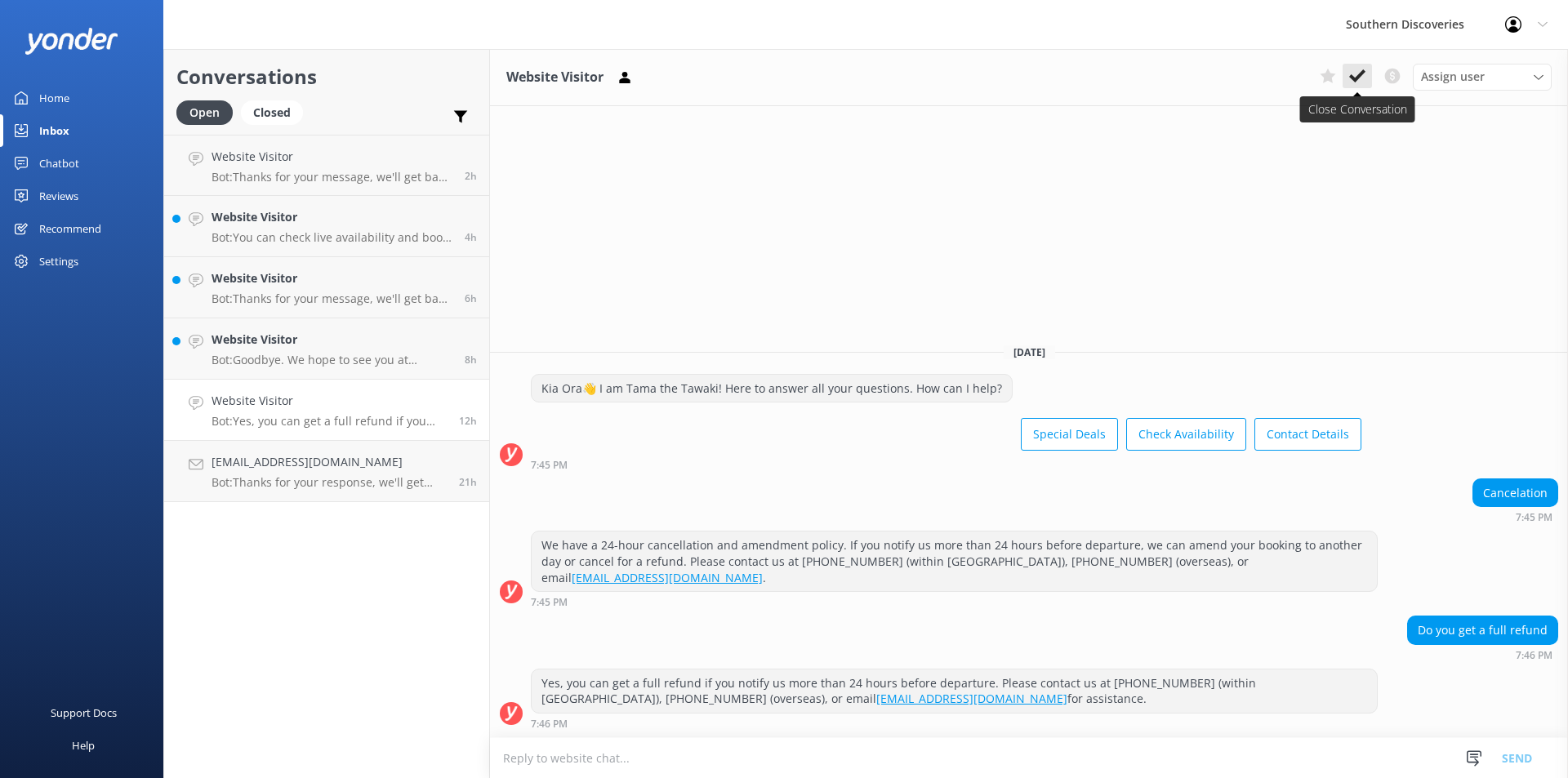
click at [1359, 80] on icon at bounding box center [1358, 76] width 16 height 16
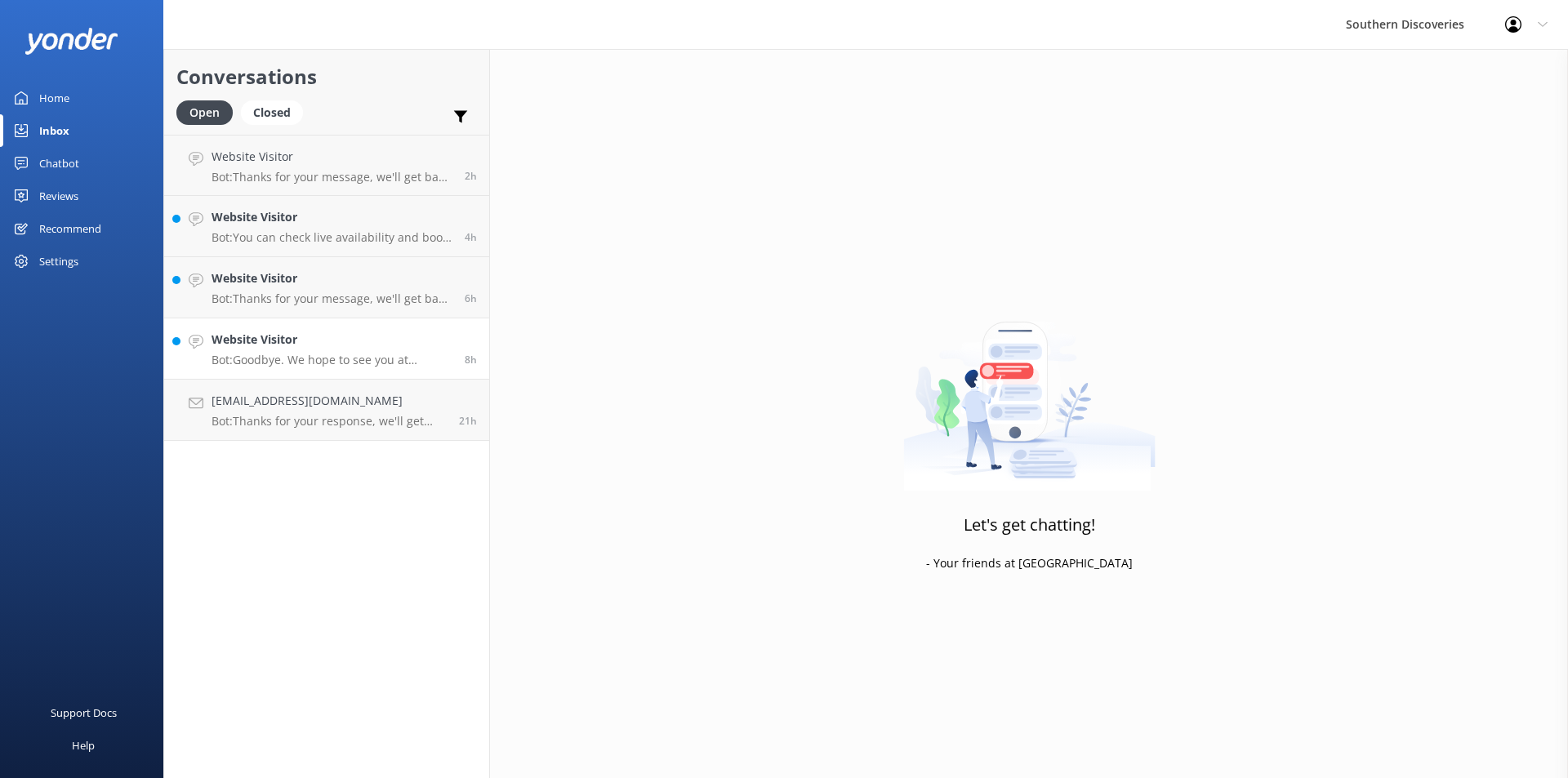
click at [384, 364] on p "Bot: Goodbye. We hope to see you at Southern Discoveries soon!" at bounding box center [332, 360] width 241 height 14
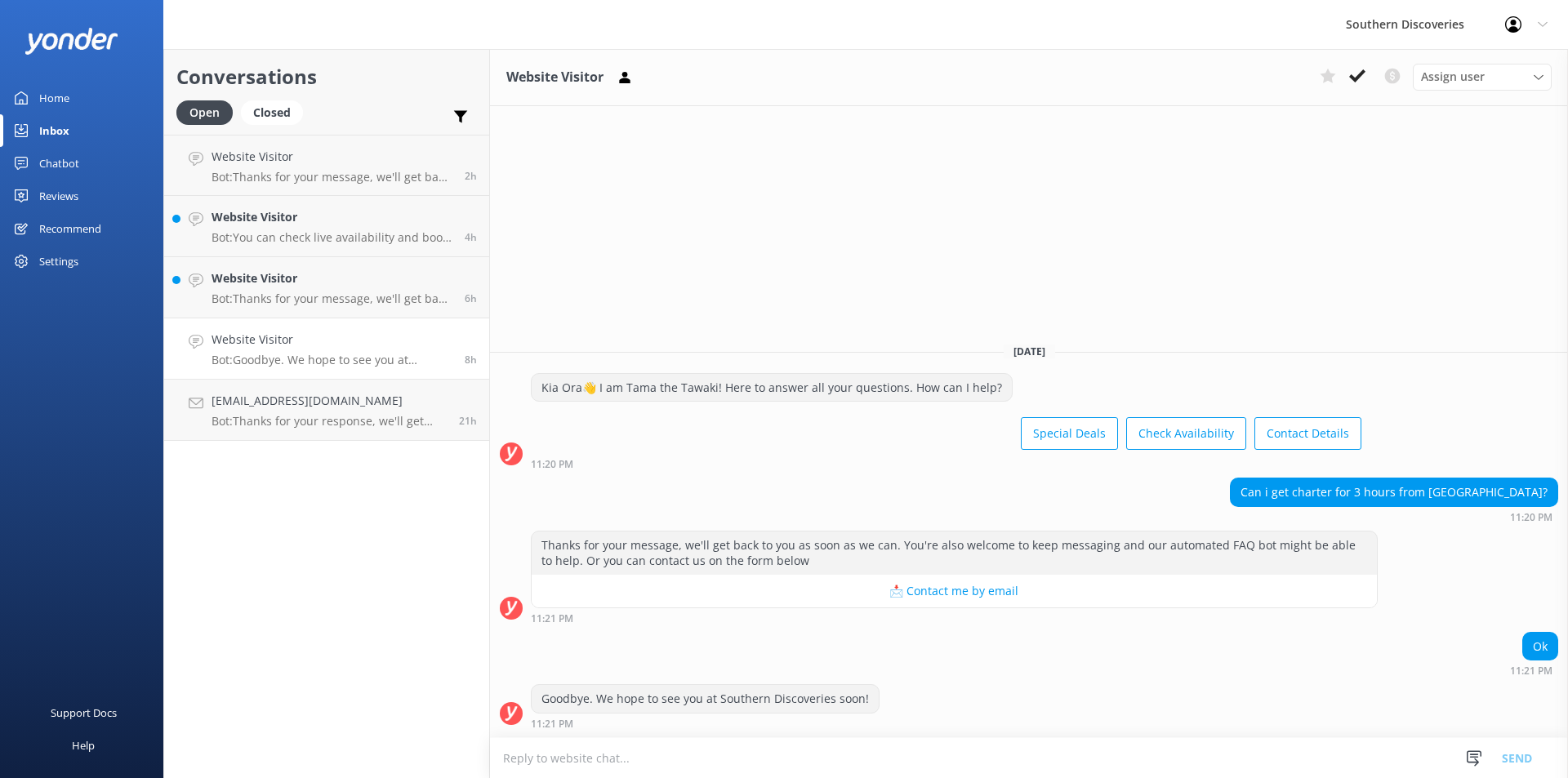
click at [1109, 211] on div "Website Visitor Assign user [PERSON_NAME] [PERSON_NAME] [PERSON_NAME] [PERSON_N…" at bounding box center [1029, 413] width 1078 height 729
click at [1353, 67] on button at bounding box center [1357, 75] width 29 height 24
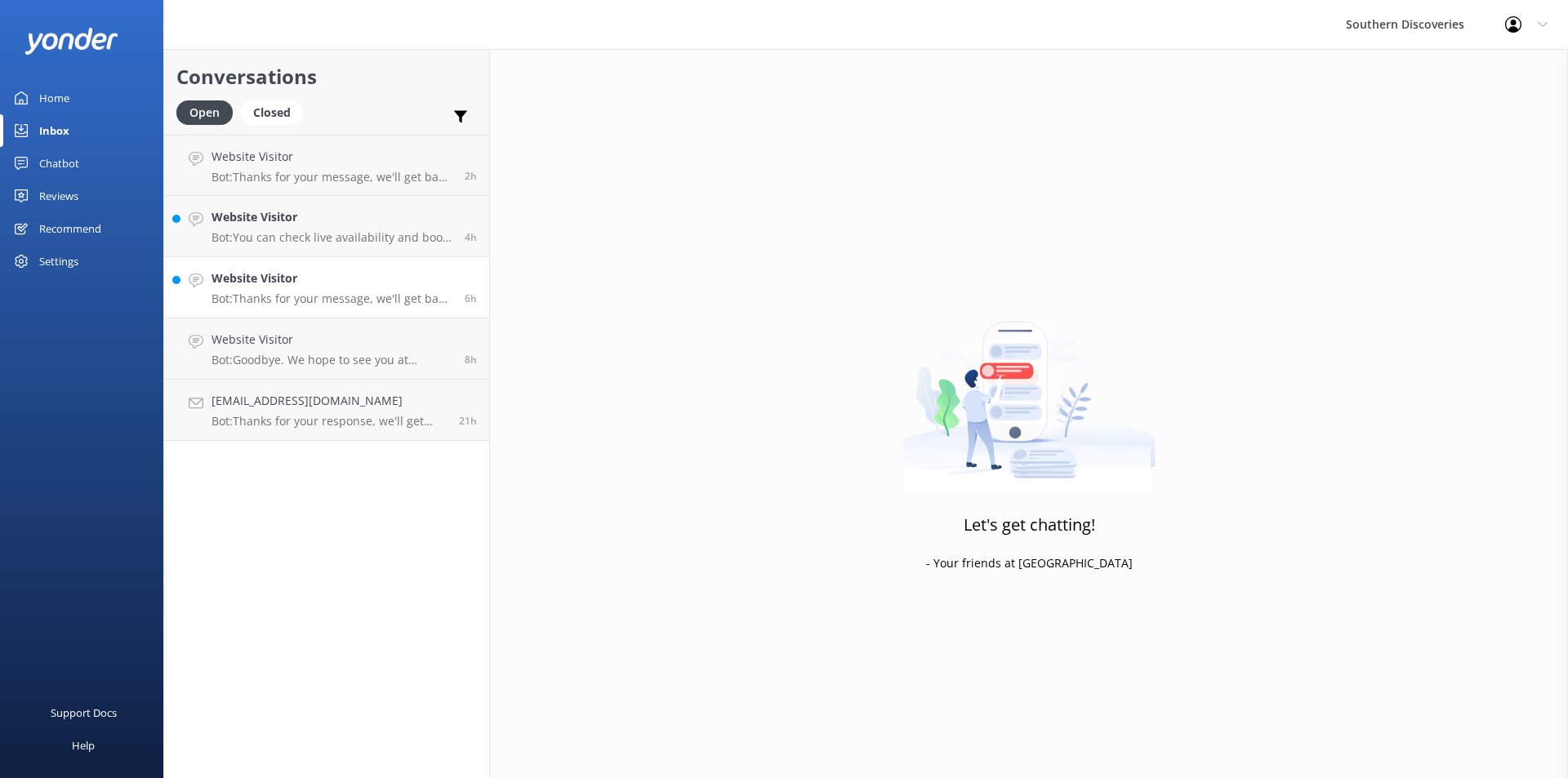
click at [281, 283] on h4 "Website Visitor" at bounding box center [332, 279] width 241 height 18
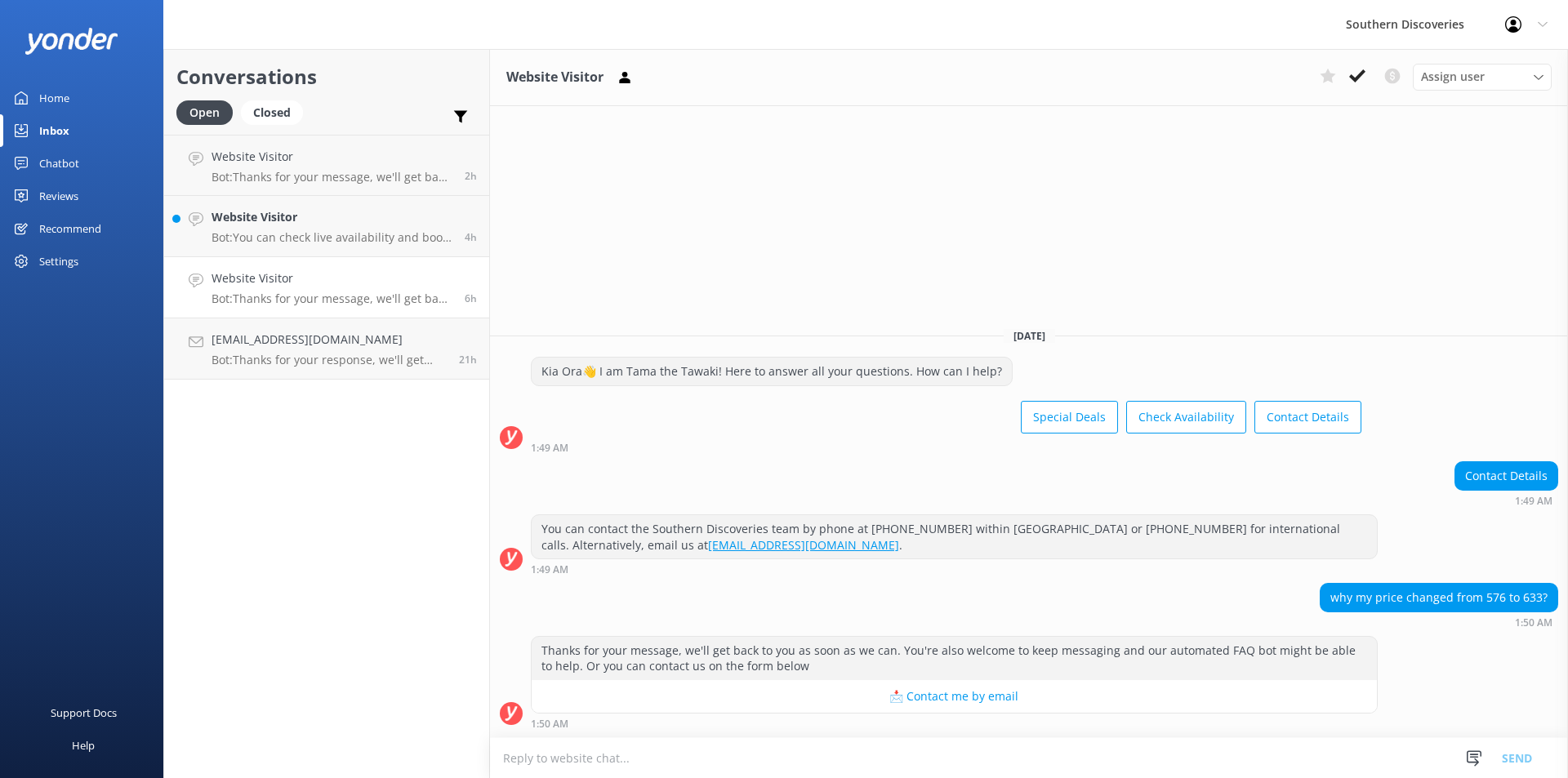
click at [1163, 181] on div "Website Visitor Assign user [PERSON_NAME] [PERSON_NAME] [PERSON_NAME] [PERSON_N…" at bounding box center [1029, 413] width 1078 height 729
click at [1347, 78] on button at bounding box center [1357, 75] width 29 height 24
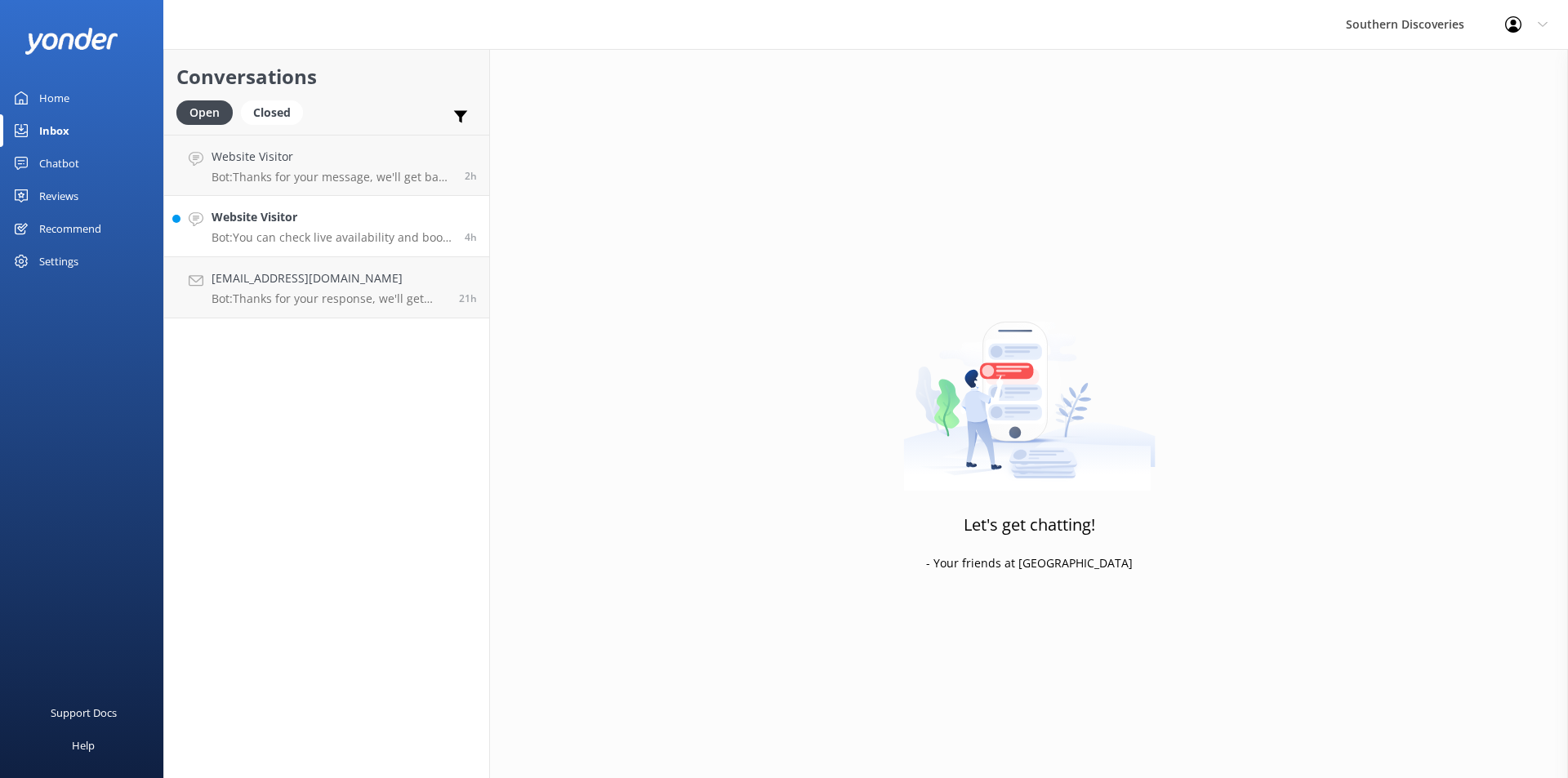
click at [265, 223] on h4 "Website Visitor" at bounding box center [332, 217] width 241 height 18
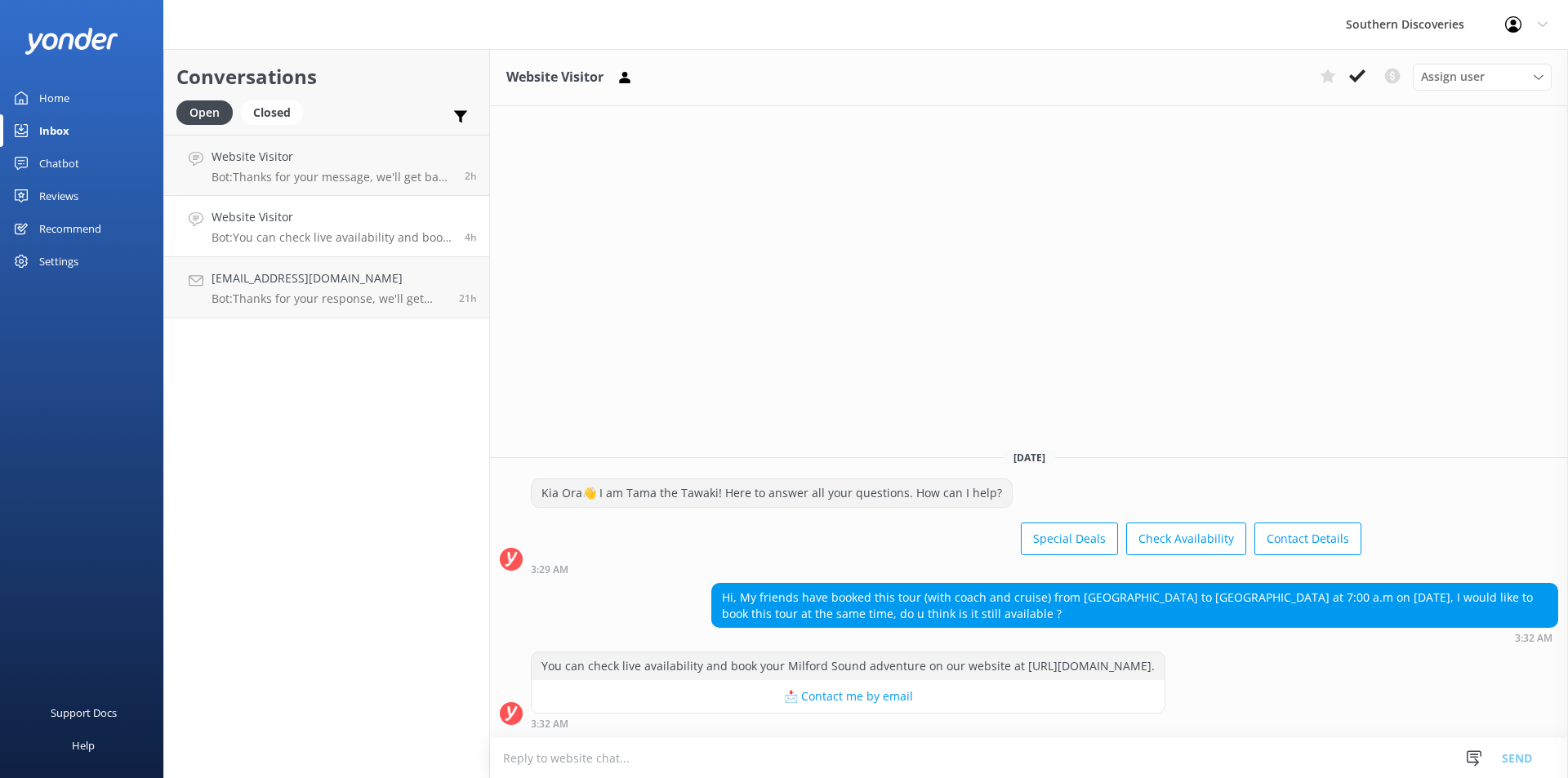
click at [1217, 310] on div "Website Visitor Assign user [PERSON_NAME] [PERSON_NAME] [PERSON_NAME] [PERSON_N…" at bounding box center [1029, 413] width 1078 height 729
click at [1365, 79] on icon at bounding box center [1358, 76] width 16 height 16
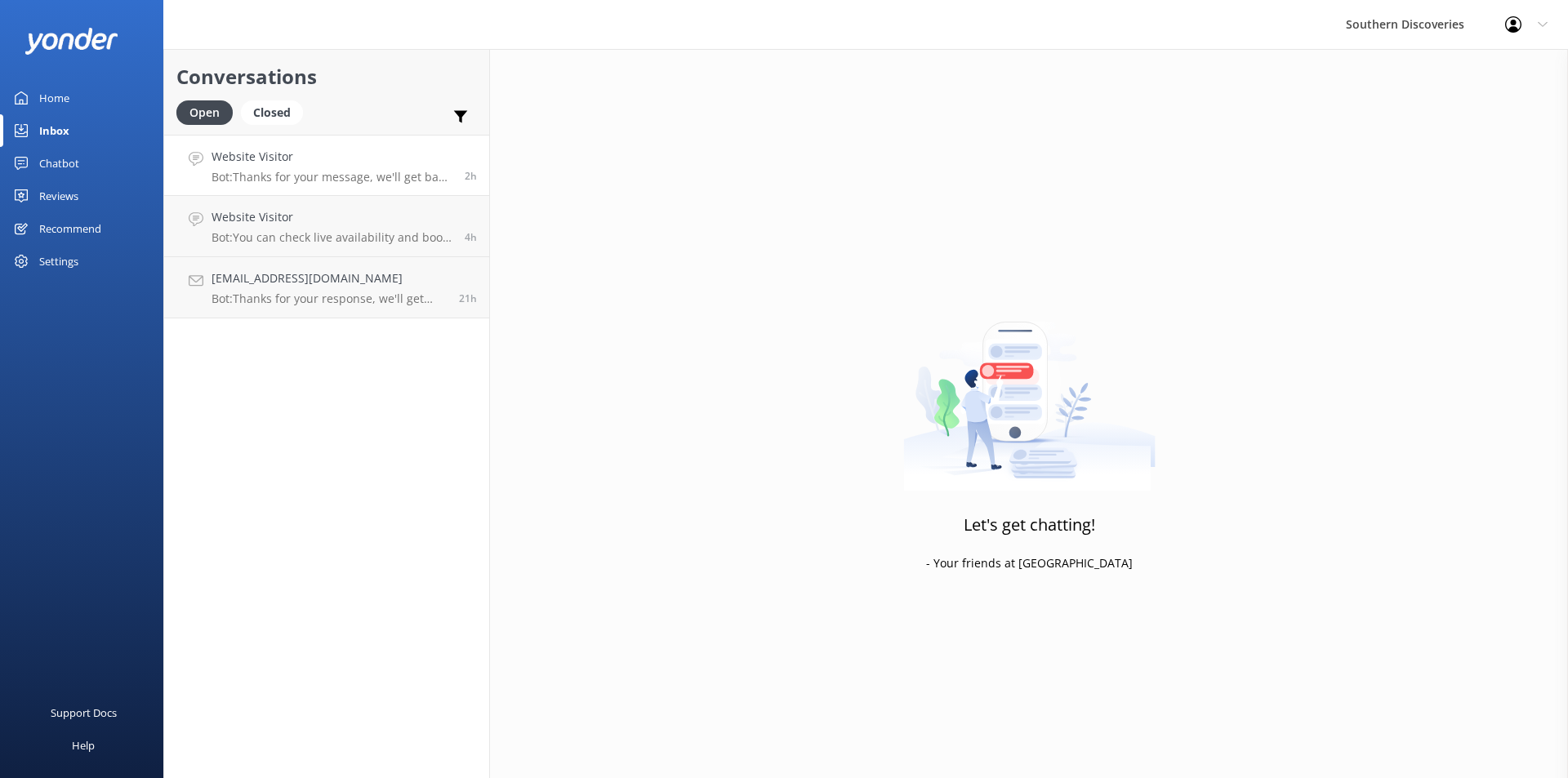
click at [377, 160] on h4 "Website Visitor" at bounding box center [332, 157] width 241 height 18
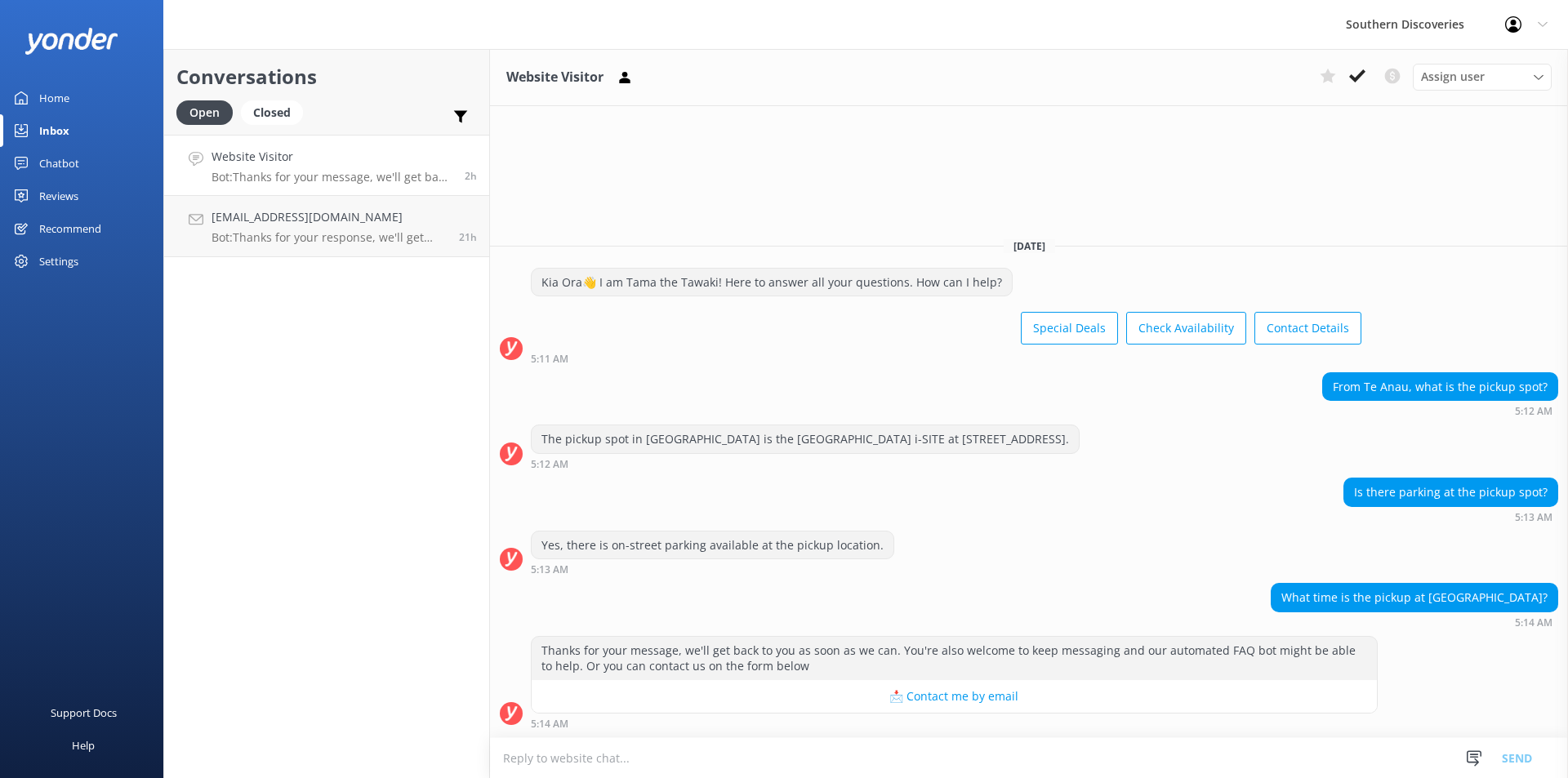
click at [1065, 402] on div "From Te Anau, what is the pickup spot? 5:12 AM" at bounding box center [1029, 395] width 1078 height 45
drag, startPoint x: 845, startPoint y: 434, endPoint x: 691, endPoint y: 445, distance: 154.4
click at [707, 447] on div "The pickup spot in [GEOGRAPHIC_DATA] is the [GEOGRAPHIC_DATA] i-SITE at [STREET…" at bounding box center [805, 439] width 547 height 28
click at [686, 445] on div "The pickup spot in [GEOGRAPHIC_DATA] is the [GEOGRAPHIC_DATA] i-SITE at [STREET…" at bounding box center [805, 439] width 547 height 28
drag, startPoint x: 686, startPoint y: 445, endPoint x: 849, endPoint y: 465, distance: 164.2
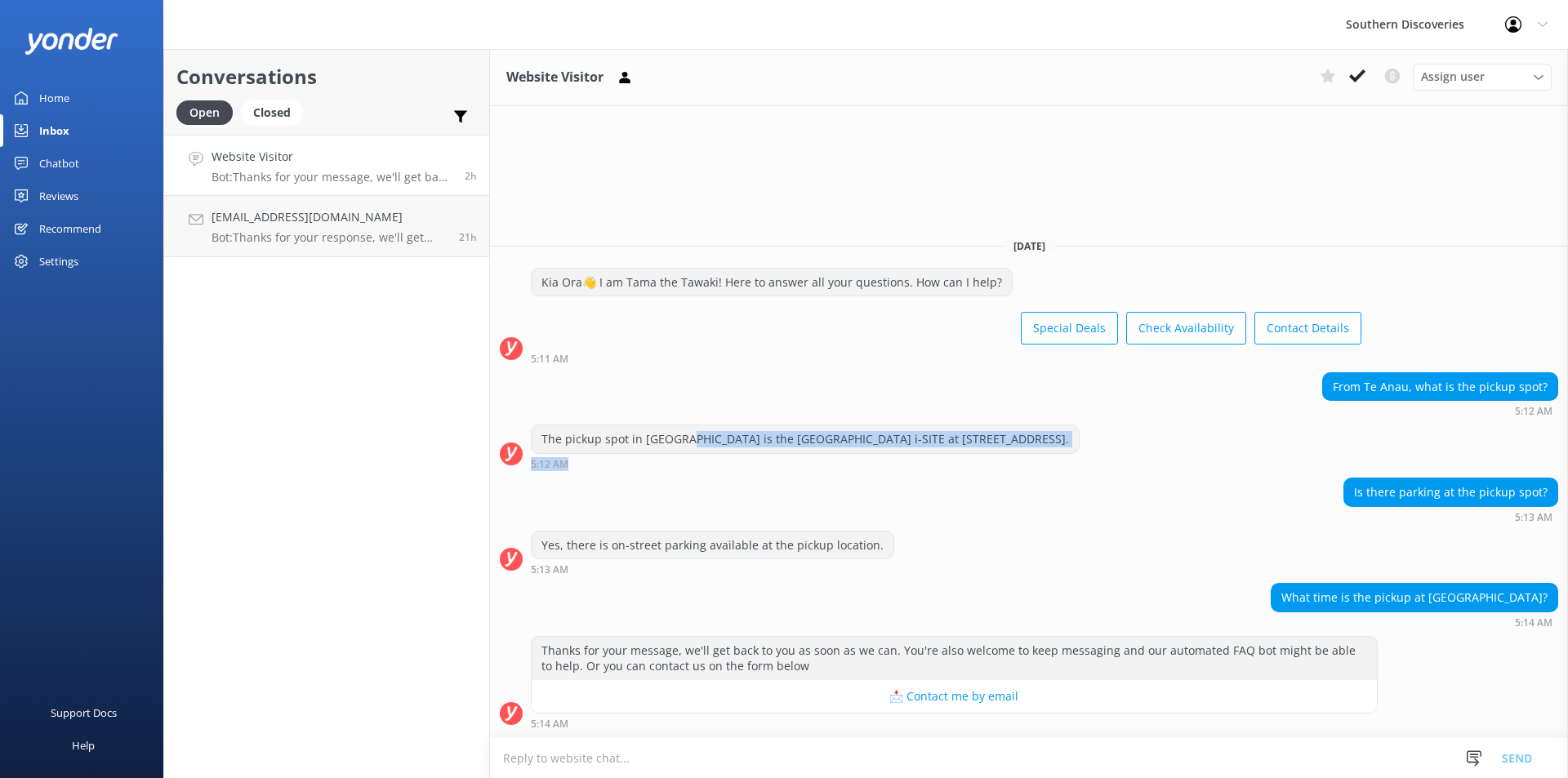
click at [843, 465] on div "The pickup spot in [GEOGRAPHIC_DATA] is the [GEOGRAPHIC_DATA] i-SITE at [STREET…" at bounding box center [805, 447] width 549 height 45
click at [871, 465] on div "5:12 AM" at bounding box center [805, 464] width 549 height 12
click at [329, 419] on div "Conversations Open Closed Important Converted Assigned to me Unassigned Website…" at bounding box center [326, 413] width 327 height 729
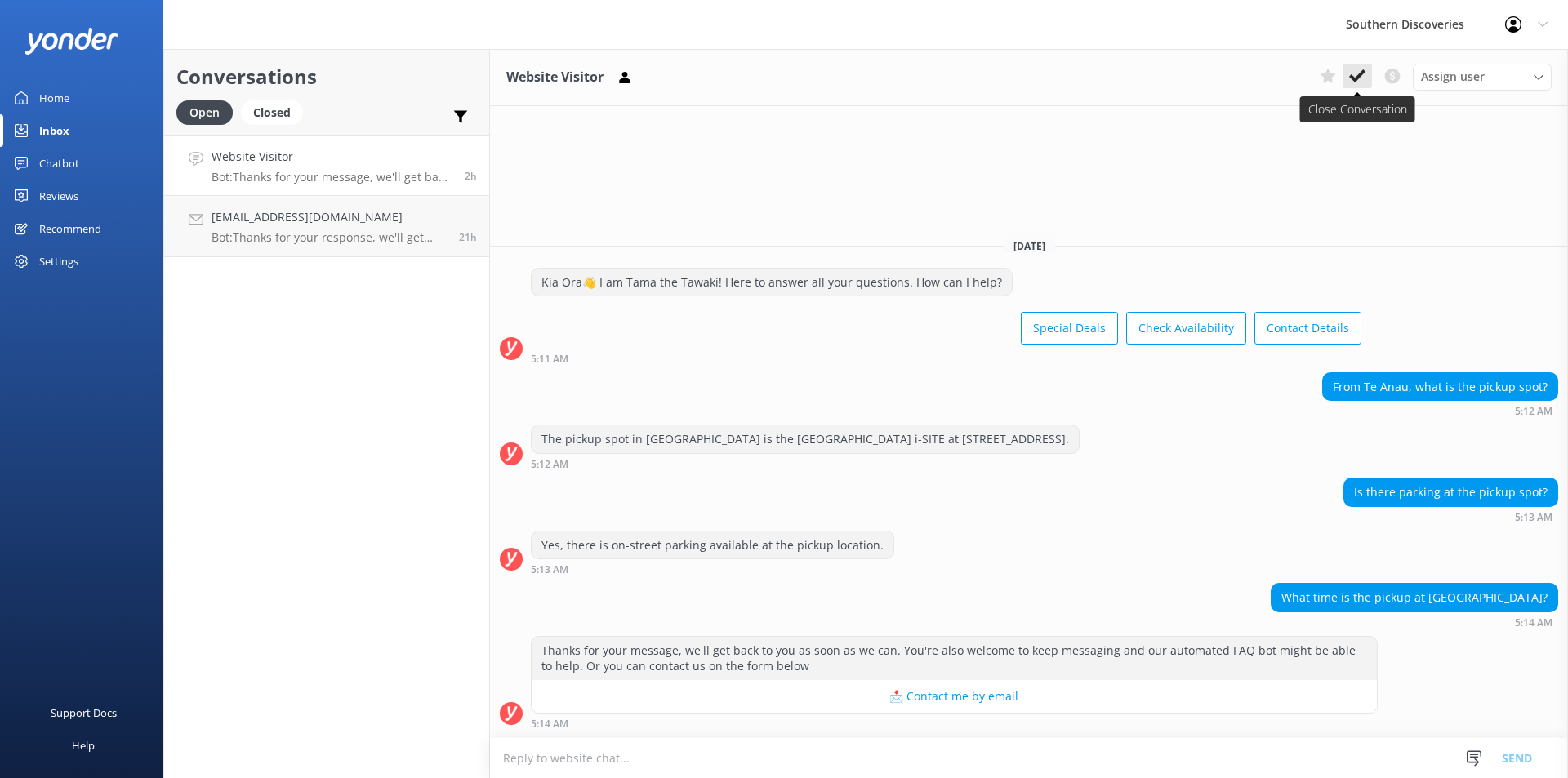
click at [1353, 70] on icon at bounding box center [1358, 76] width 16 height 16
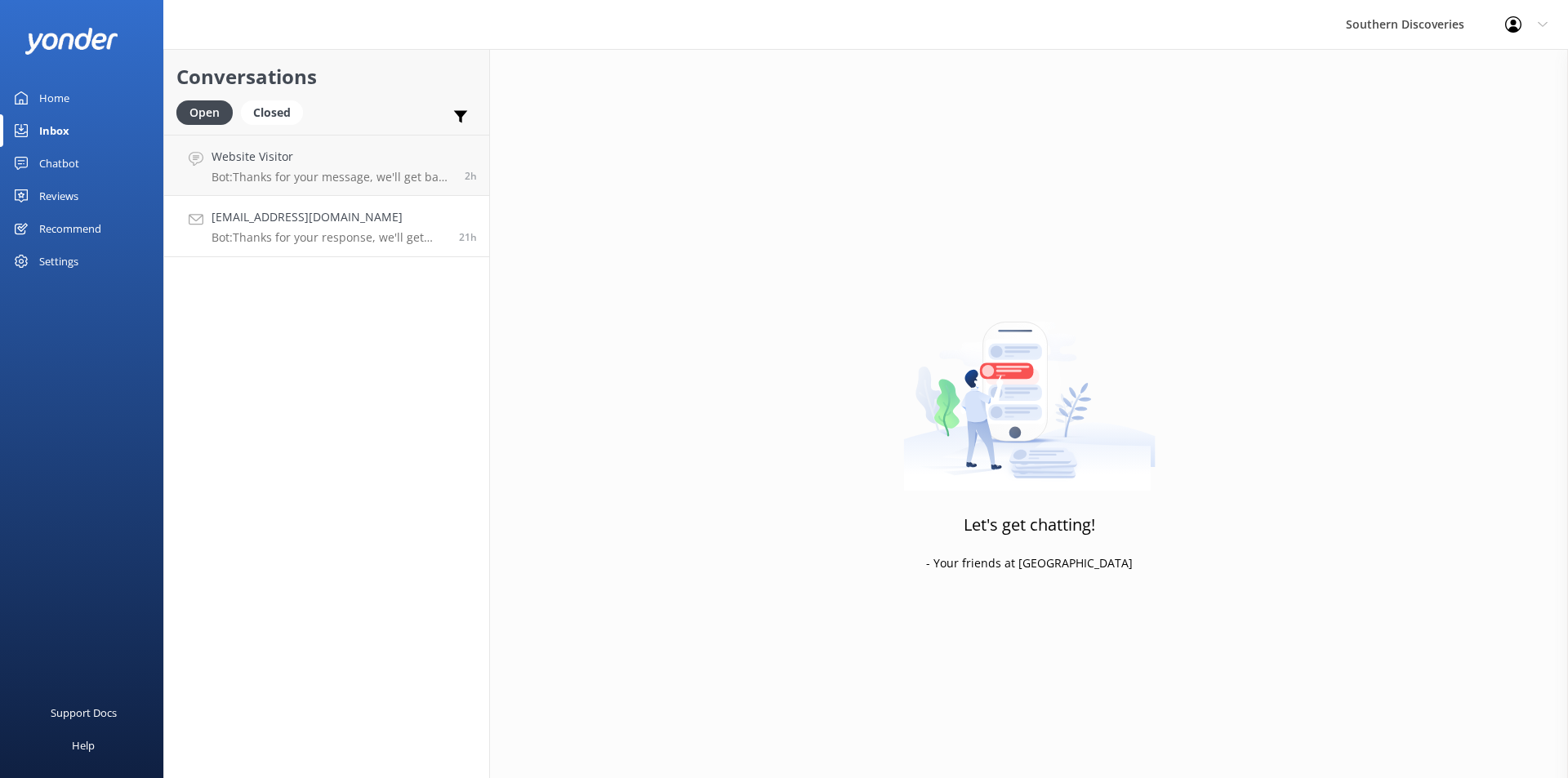
click at [311, 230] on p "Bot: Thanks for your response, we'll get back to you as soon as we can during o…" at bounding box center [330, 237] width 236 height 14
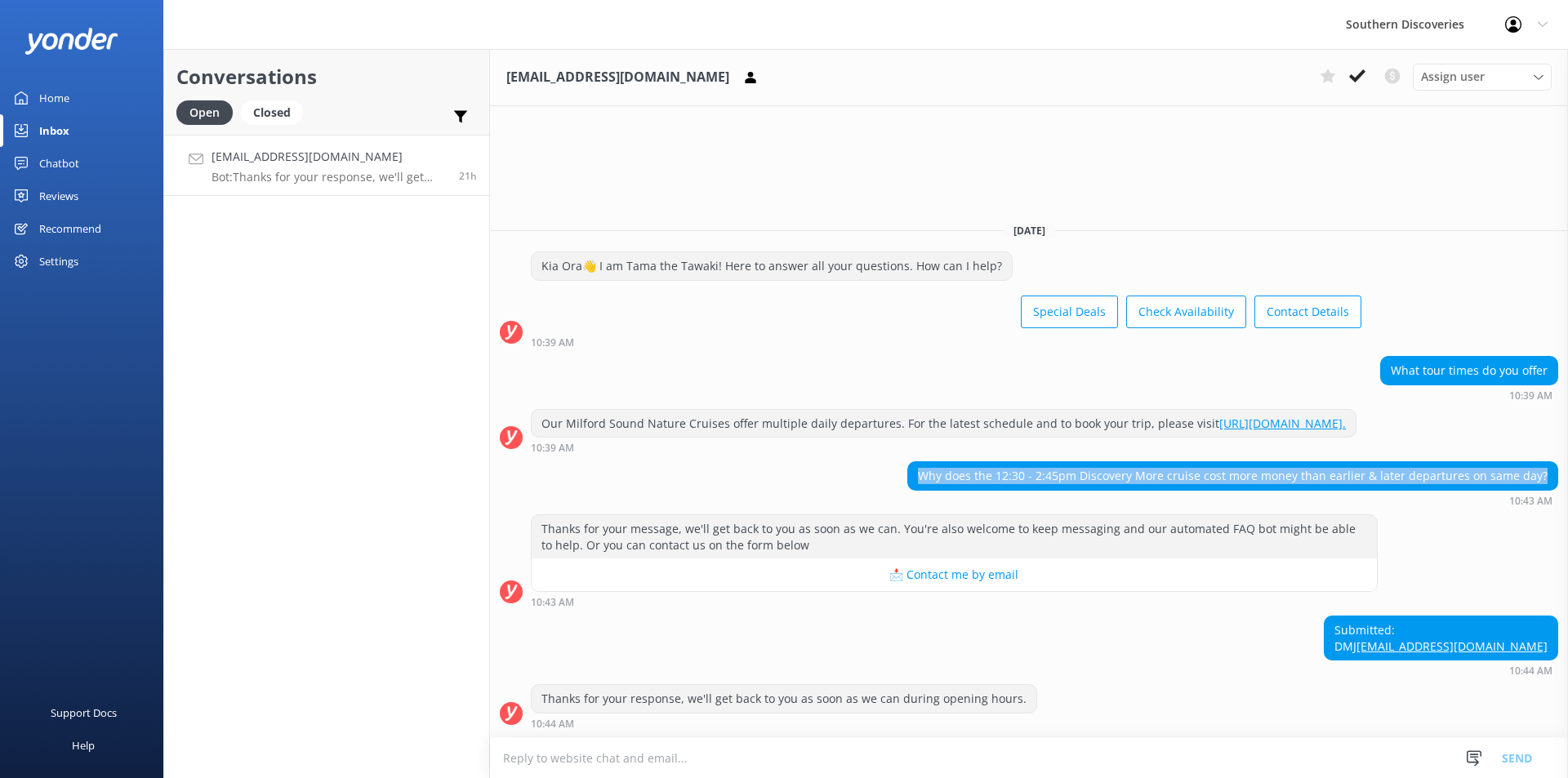
drag, startPoint x: 1551, startPoint y: 455, endPoint x: 917, endPoint y: 470, distance: 634.2
click at [917, 470] on div "Why does the 12:30 - 2:45pm Discovery More cruise cost more money than earlier …" at bounding box center [1029, 484] width 1078 height 45
copy div "Why does the 12:30 - 2:45pm Discovery More cruise cost more money than earlier …"
